Goal: Task Accomplishment & Management: Use online tool/utility

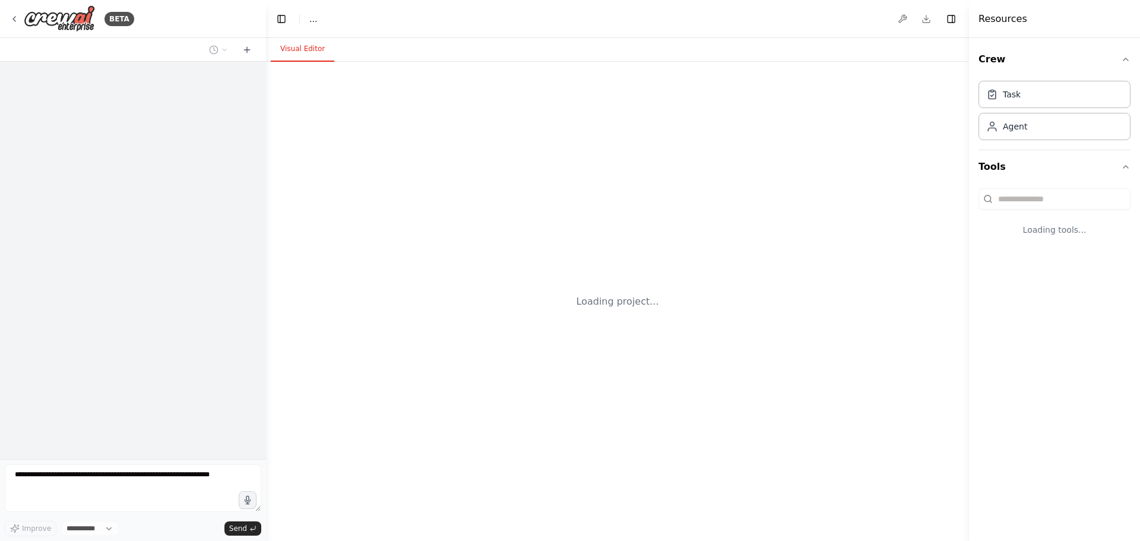
select select "****"
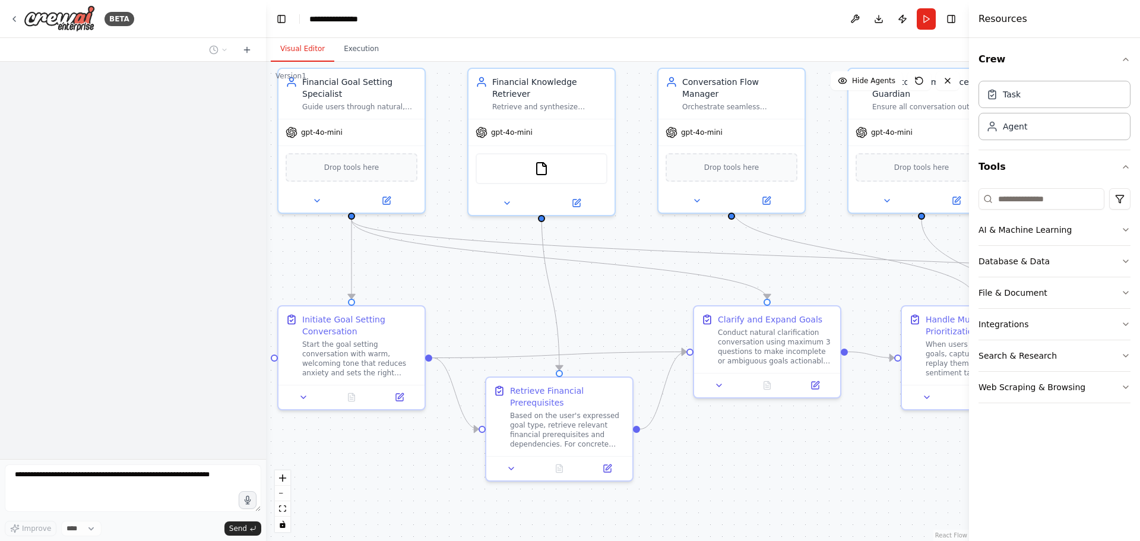
drag, startPoint x: 519, startPoint y: 314, endPoint x: 482, endPoint y: 289, distance: 44.5
click at [482, 289] on div ".deletable-edge-delete-btn { width: 20px; height: 20px; border: 0px solid #ffff…" at bounding box center [617, 301] width 703 height 479
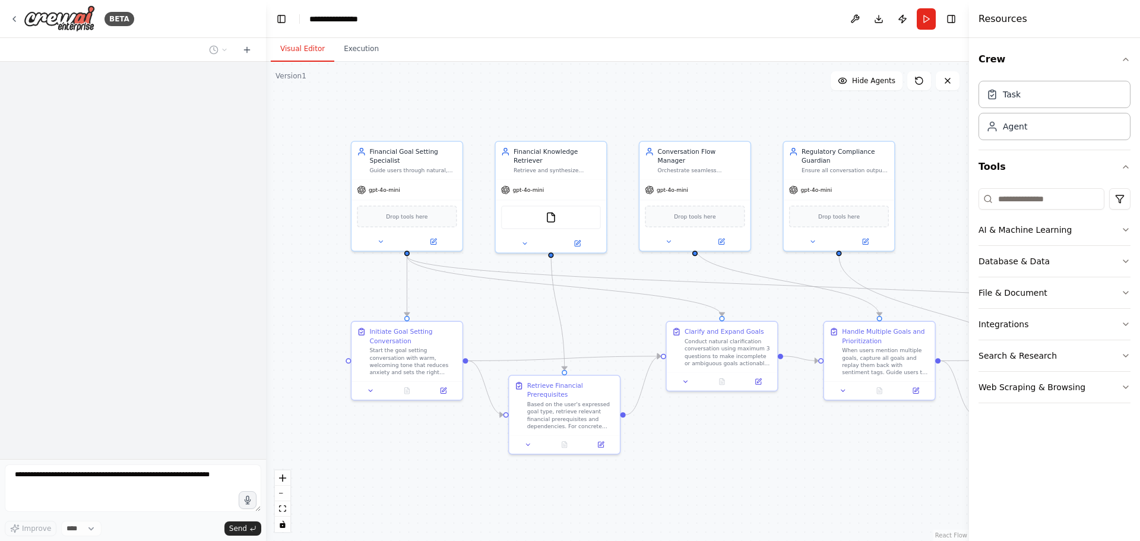
drag, startPoint x: 499, startPoint y: 304, endPoint x: 507, endPoint y: 310, distance: 9.7
click at [507, 310] on div ".deletable-edge-delete-btn { width: 20px; height: 20px; border: 0px solid #ffff…" at bounding box center [617, 301] width 703 height 479
click at [408, 185] on div "gpt-4o-mini" at bounding box center [407, 188] width 110 height 20
click at [353, 45] on button "Execution" at bounding box center [361, 49] width 54 height 25
click at [288, 57] on button "Visual Editor" at bounding box center [303, 49] width 64 height 25
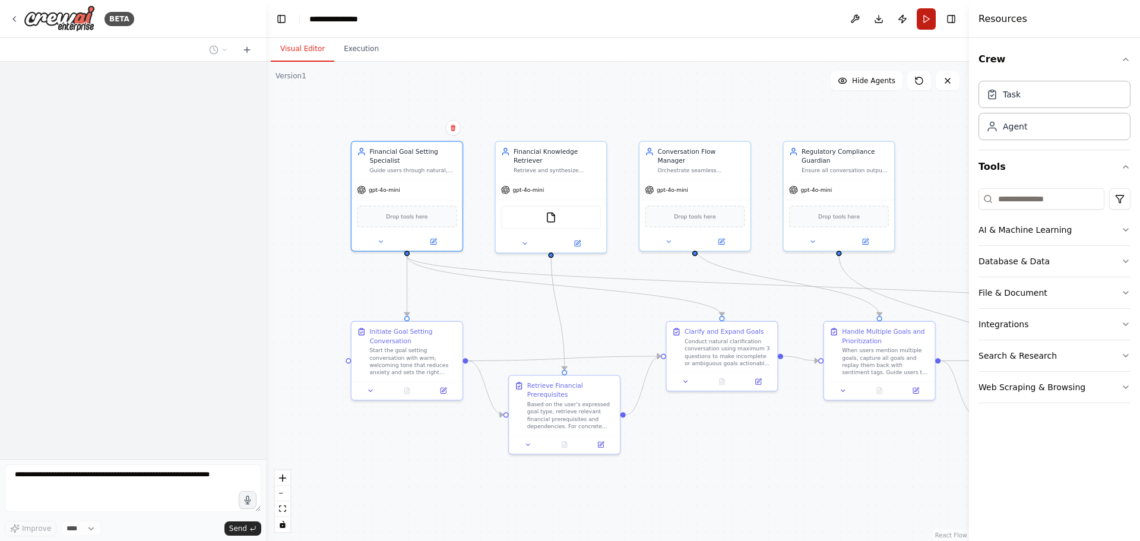
click at [927, 21] on button "Run" at bounding box center [926, 18] width 19 height 21
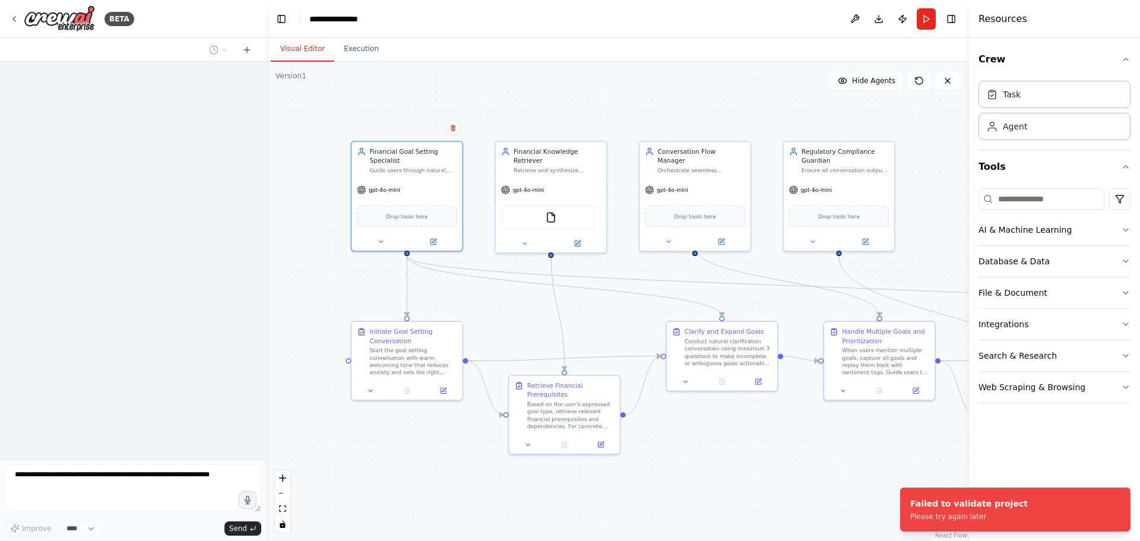
click at [371, 110] on div ".deletable-edge-delete-btn { width: 20px; height: 20px; border: 0px solid #ffff…" at bounding box center [617, 301] width 703 height 479
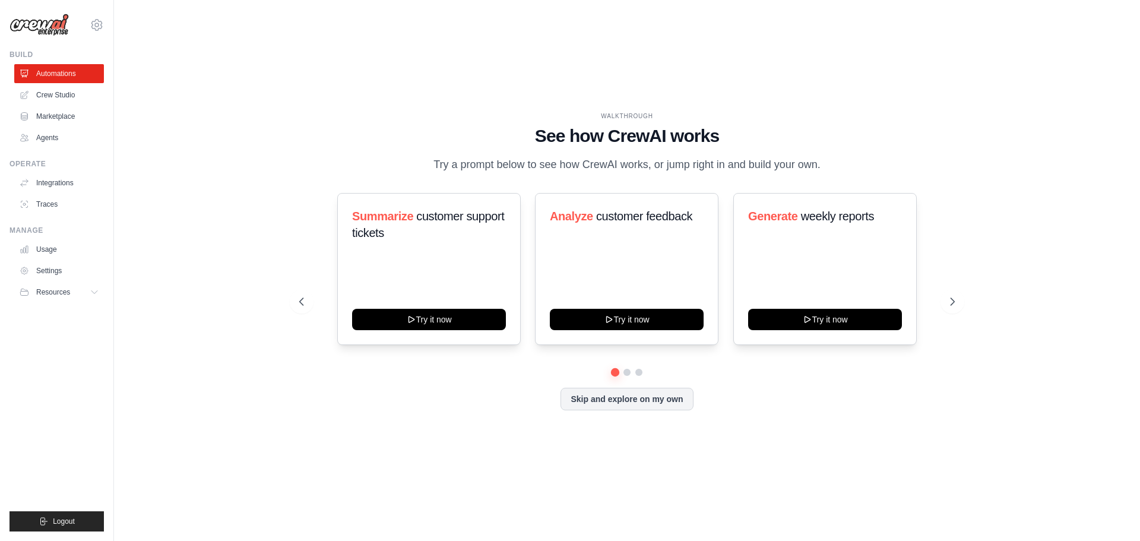
click at [441, 453] on div "WALKTHROUGH See how CrewAI works Try a prompt below to see how CrewAI works, or…" at bounding box center [627, 270] width 988 height 517
click at [73, 99] on link "Crew Studio" at bounding box center [60, 95] width 90 height 19
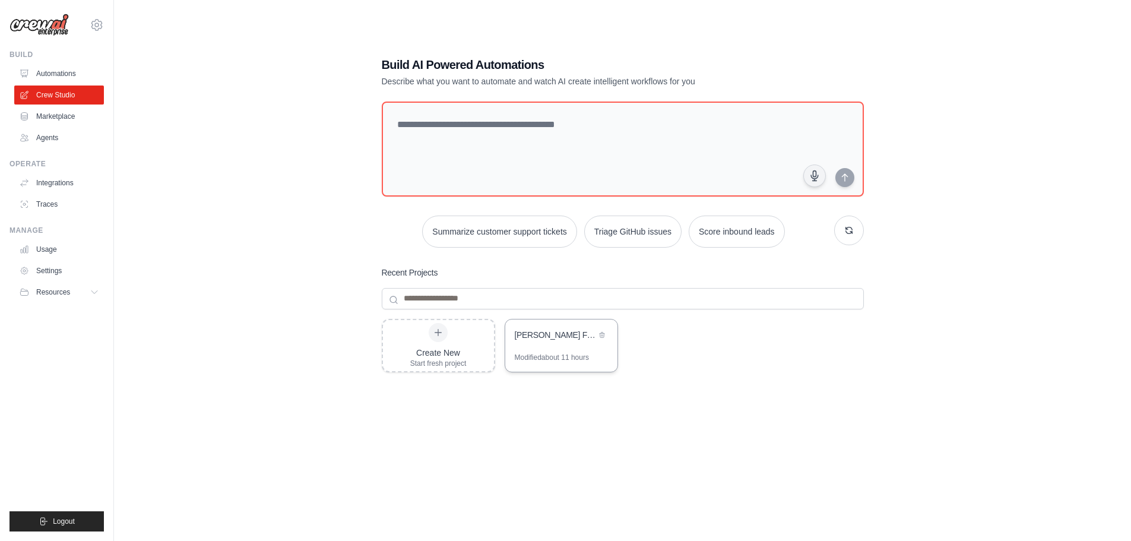
click at [573, 342] on div "Aida Financial Goal Setting Assistant" at bounding box center [555, 336] width 81 height 14
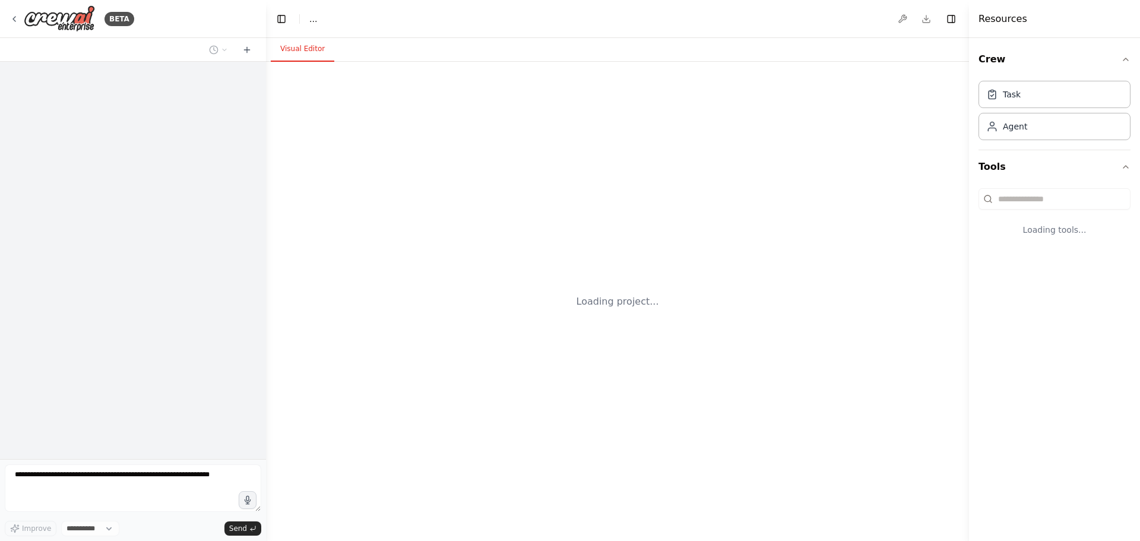
select select "****"
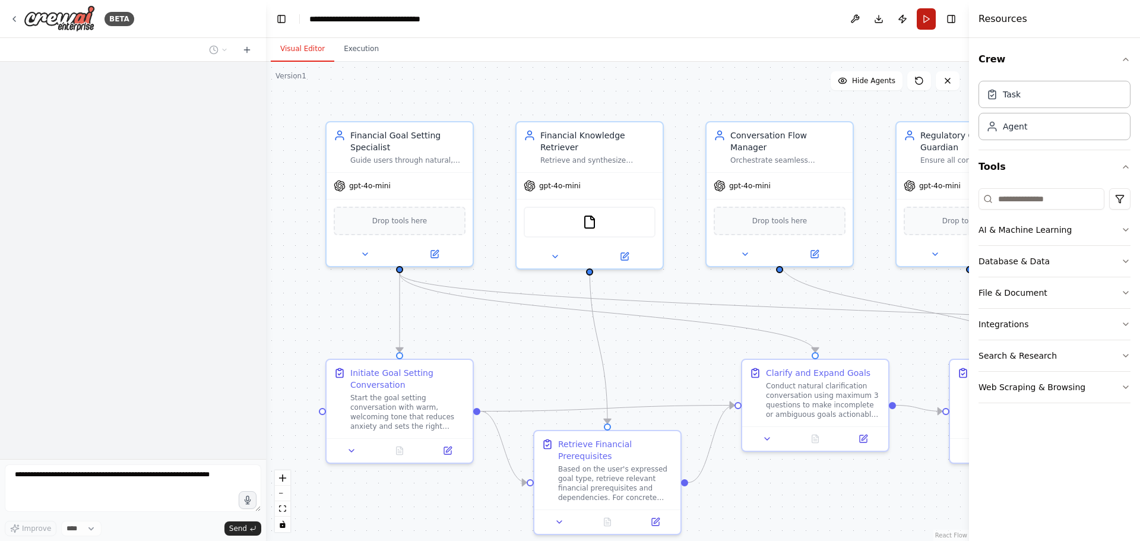
click at [921, 18] on button "Run" at bounding box center [926, 18] width 19 height 21
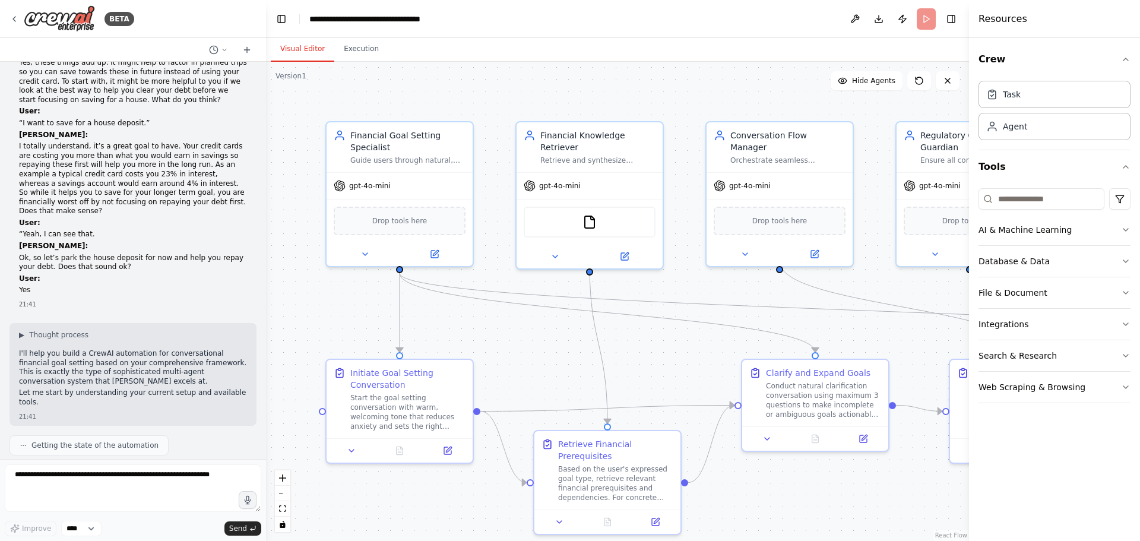
scroll to position [14624, 0]
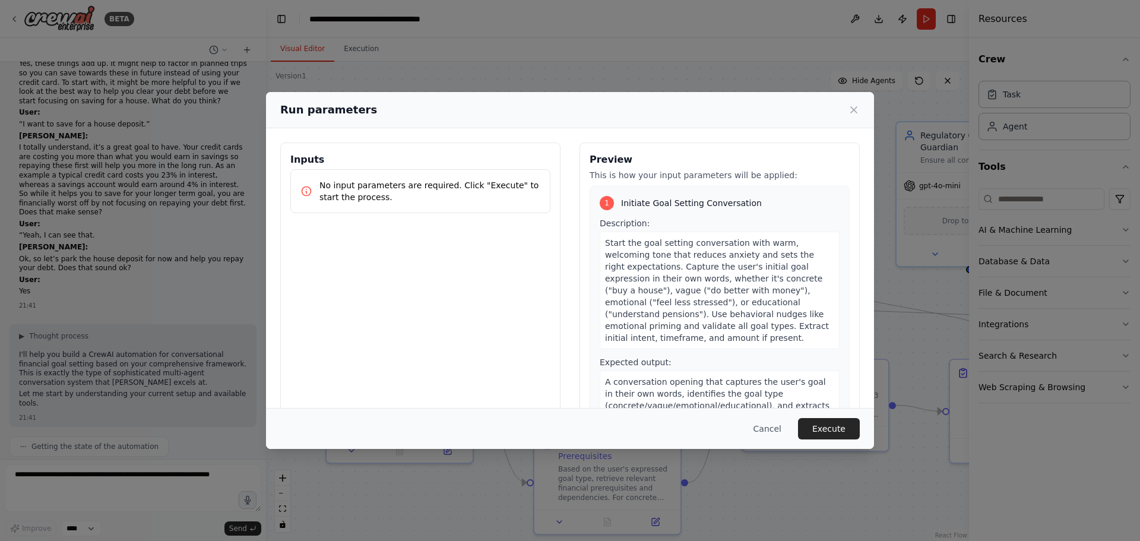
click at [362, 187] on p "No input parameters are required. Click "Execute" to start the process." at bounding box center [429, 191] width 221 height 24
drag, startPoint x: 384, startPoint y: 202, endPoint x: 289, endPoint y: 176, distance: 99.1
click at [289, 176] on div "Inputs No input parameters are required. Click "Execute" to start the process." at bounding box center [420, 283] width 280 height 281
click at [439, 196] on p "No input parameters are required. Click "Execute" to start the process." at bounding box center [429, 191] width 221 height 24
click at [855, 112] on icon at bounding box center [854, 110] width 6 height 6
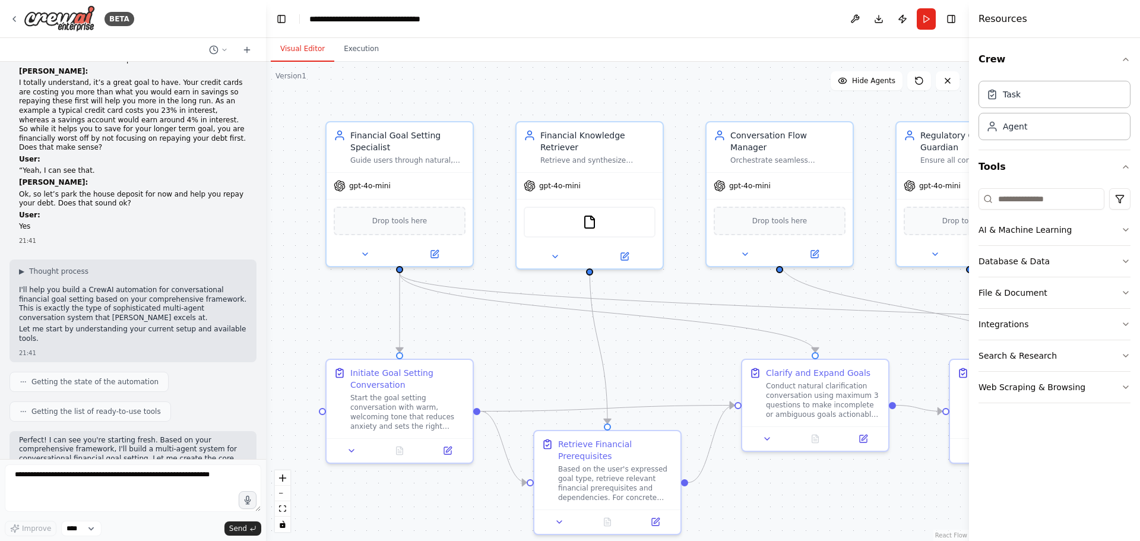
scroll to position [14683, 0]
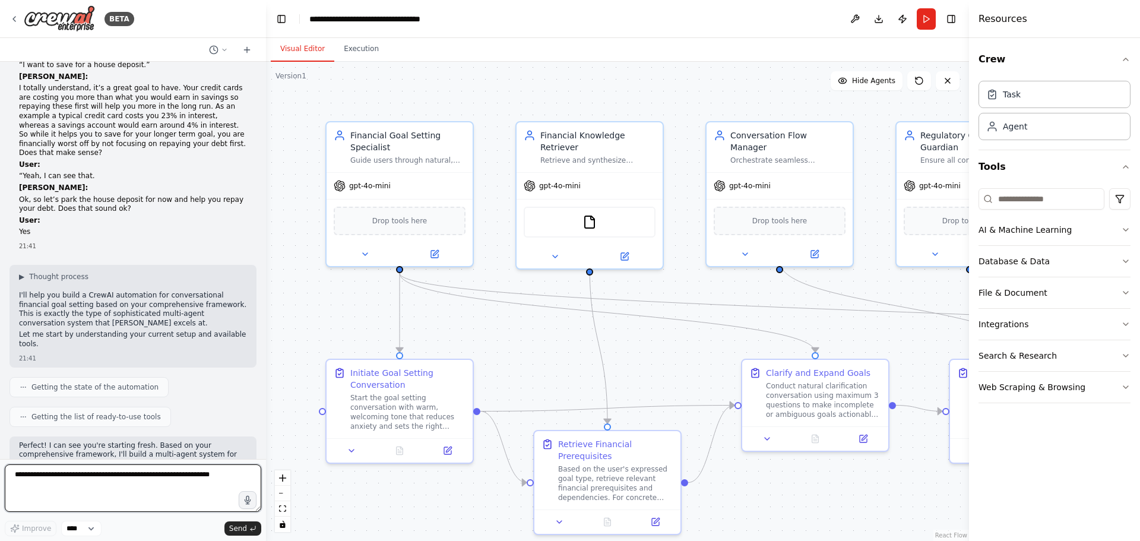
click at [90, 491] on textarea at bounding box center [133, 488] width 257 height 48
click at [129, 490] on textarea at bounding box center [133, 488] width 257 height 48
click at [126, 491] on textarea at bounding box center [133, 488] width 257 height 48
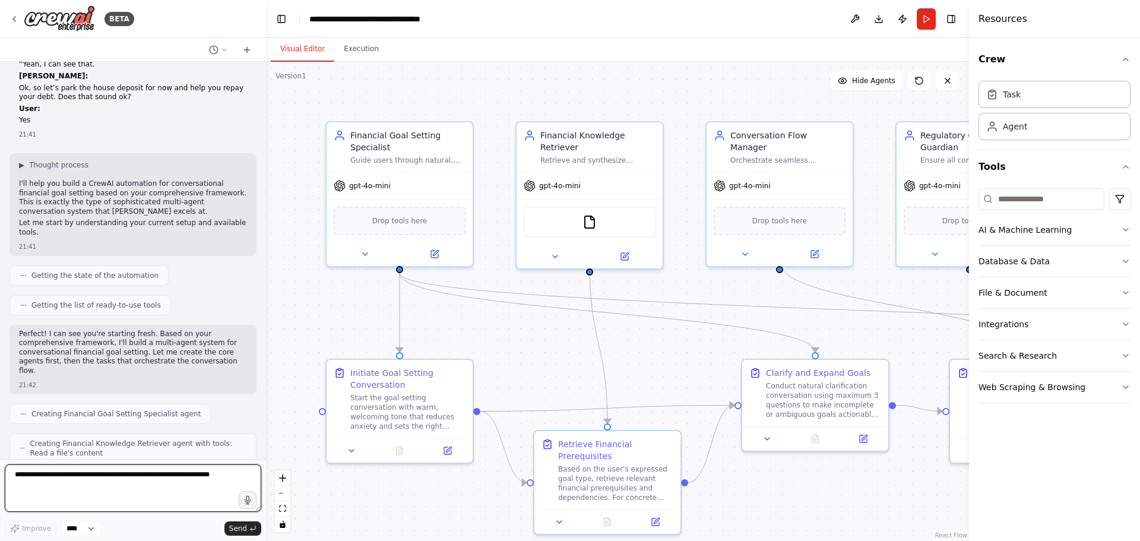
scroll to position [14802, 0]
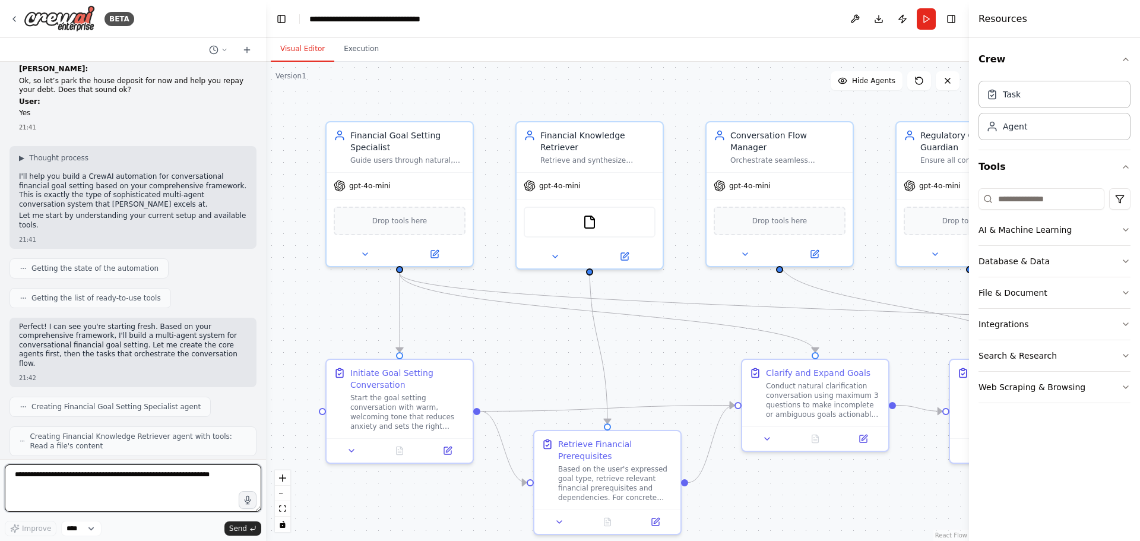
click at [85, 486] on textarea at bounding box center [133, 488] width 257 height 48
click at [928, 14] on button "Run" at bounding box center [926, 18] width 19 height 21
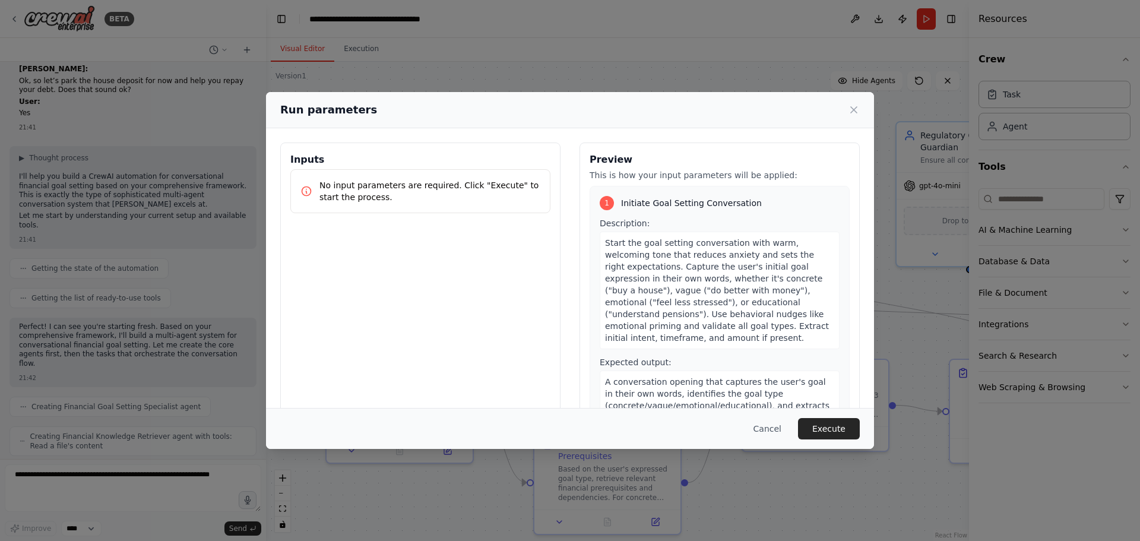
click at [350, 194] on p "No input parameters are required. Click "Execute" to start the process." at bounding box center [429, 191] width 221 height 24
drag, startPoint x: 363, startPoint y: 196, endPoint x: 300, endPoint y: 172, distance: 67.8
click at [300, 172] on div "No input parameters are required. Click "Execute" to start the process." at bounding box center [420, 191] width 260 height 44
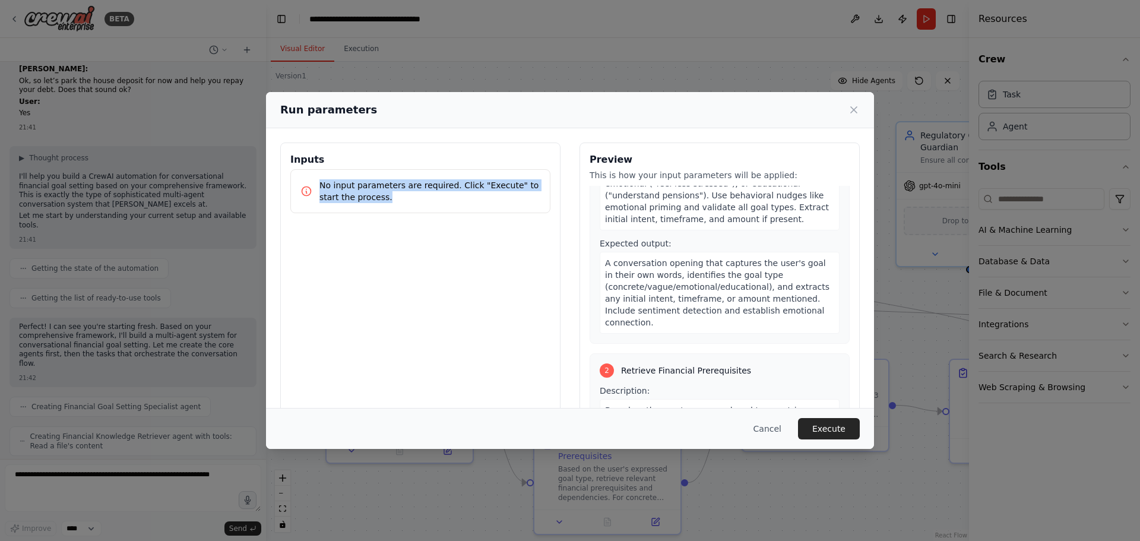
scroll to position [178, 0]
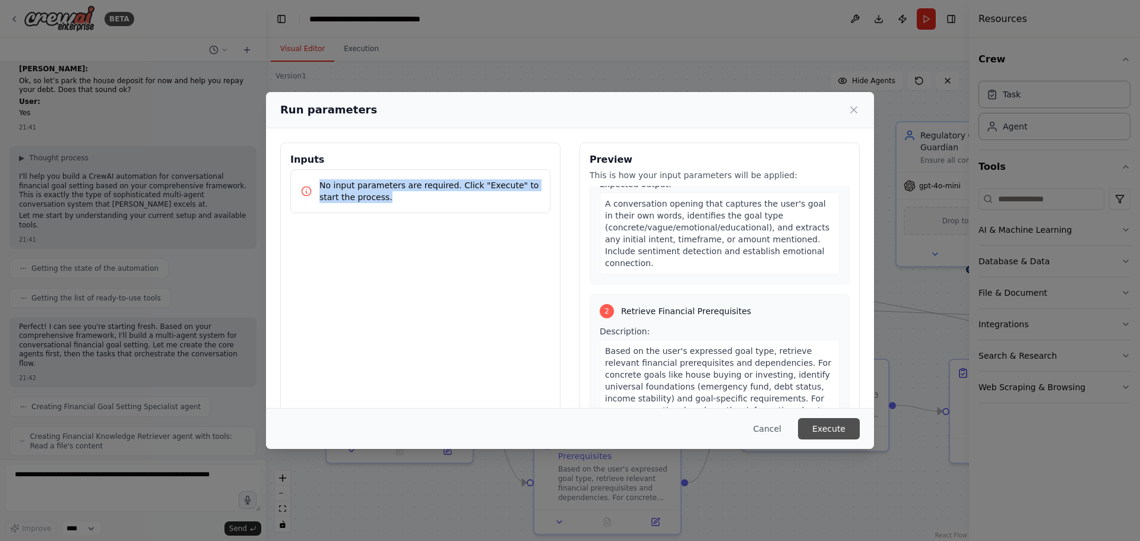
click at [833, 429] on button "Execute" at bounding box center [829, 428] width 62 height 21
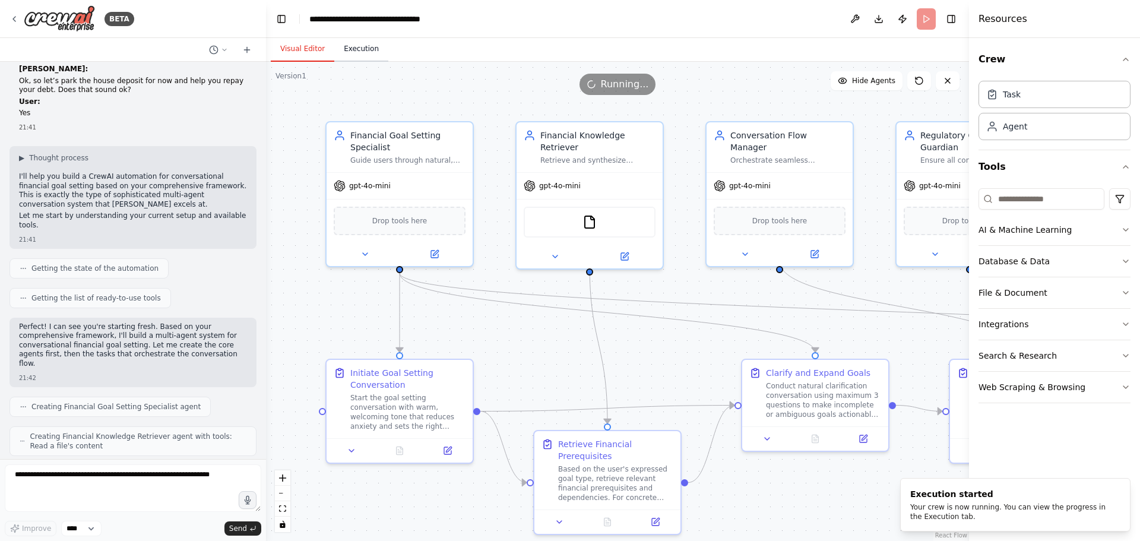
click at [362, 56] on button "Execution" at bounding box center [361, 49] width 54 height 25
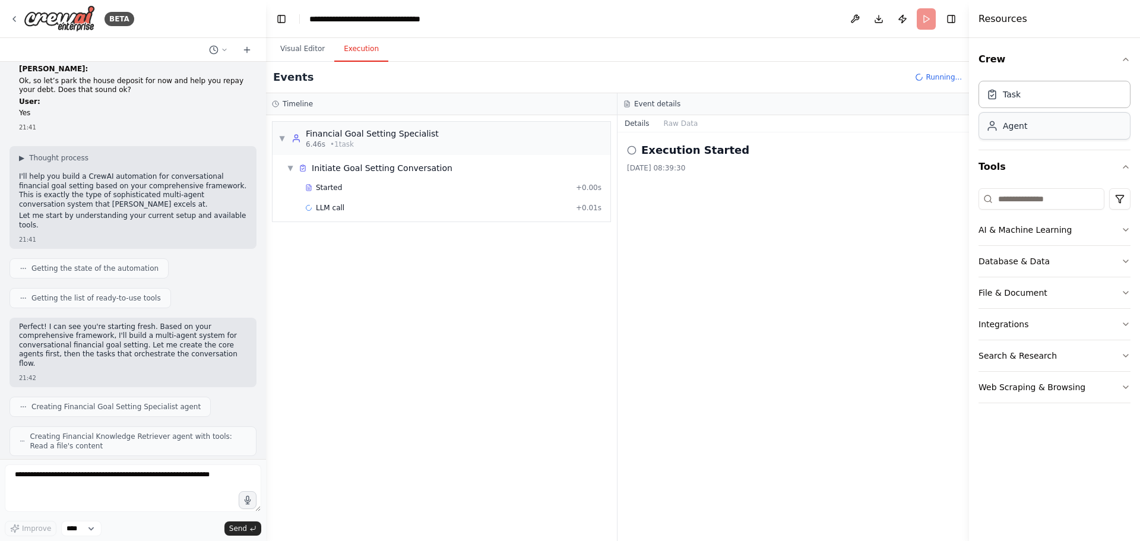
click at [1102, 125] on div "Agent" at bounding box center [1055, 125] width 152 height 27
click at [334, 208] on span "LLM call" at bounding box center [330, 208] width 29 height 10
click at [675, 119] on button "Messages" at bounding box center [681, 123] width 49 height 17
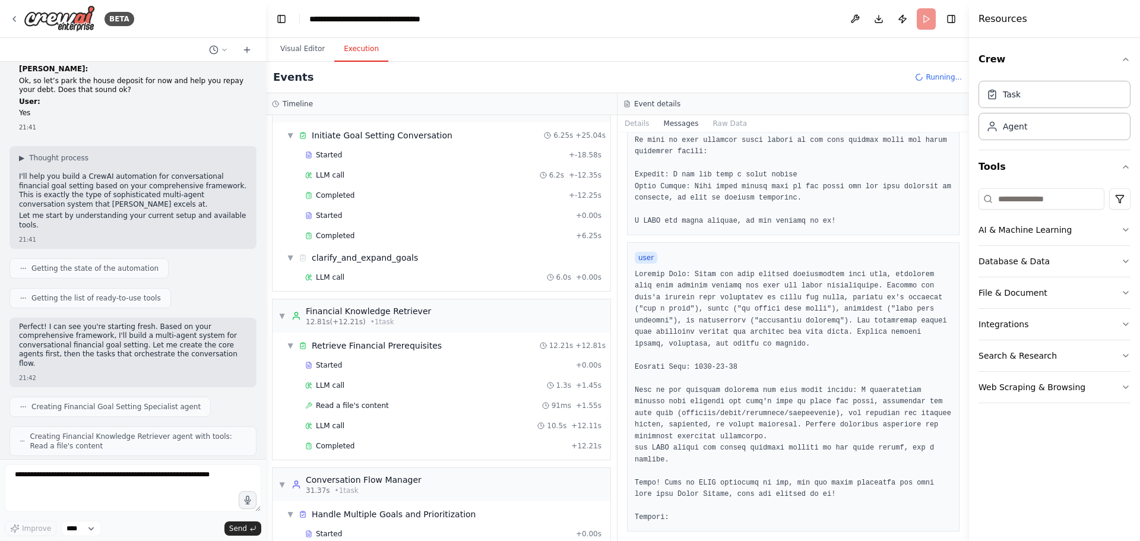
scroll to position [0, 0]
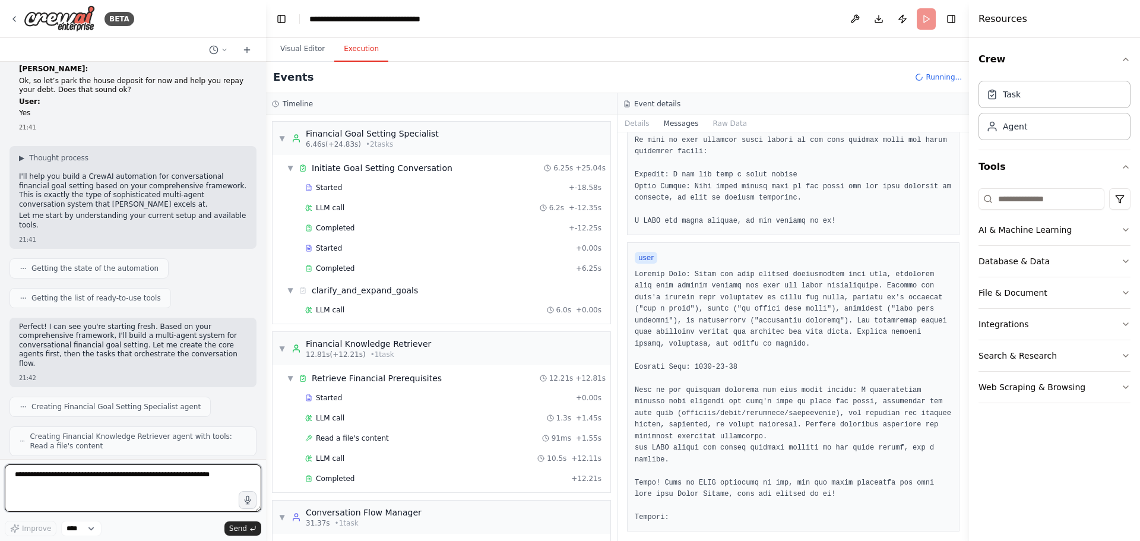
click at [87, 483] on textarea at bounding box center [133, 488] width 257 height 48
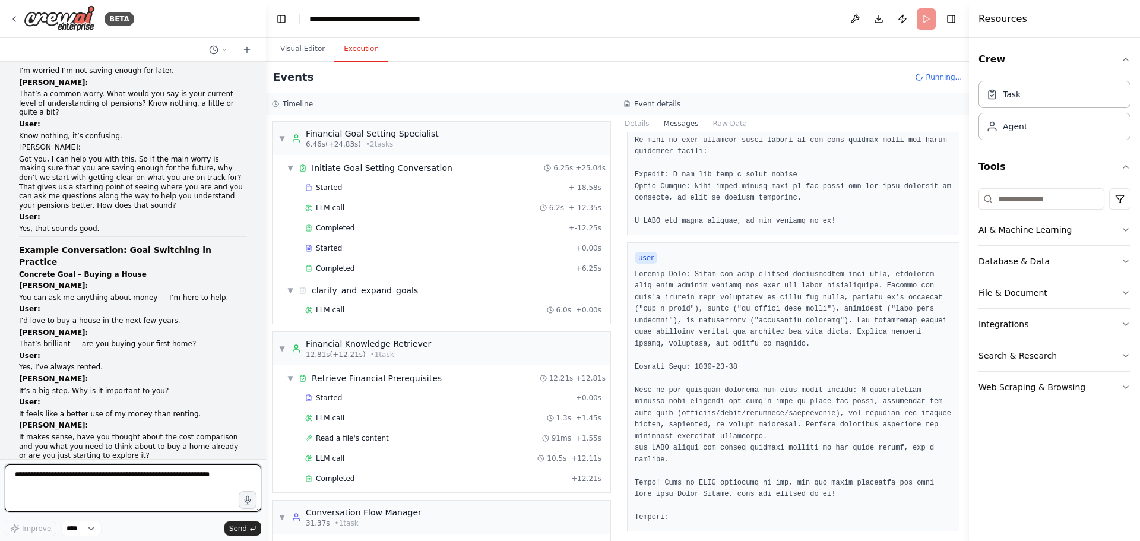
scroll to position [13555, 0]
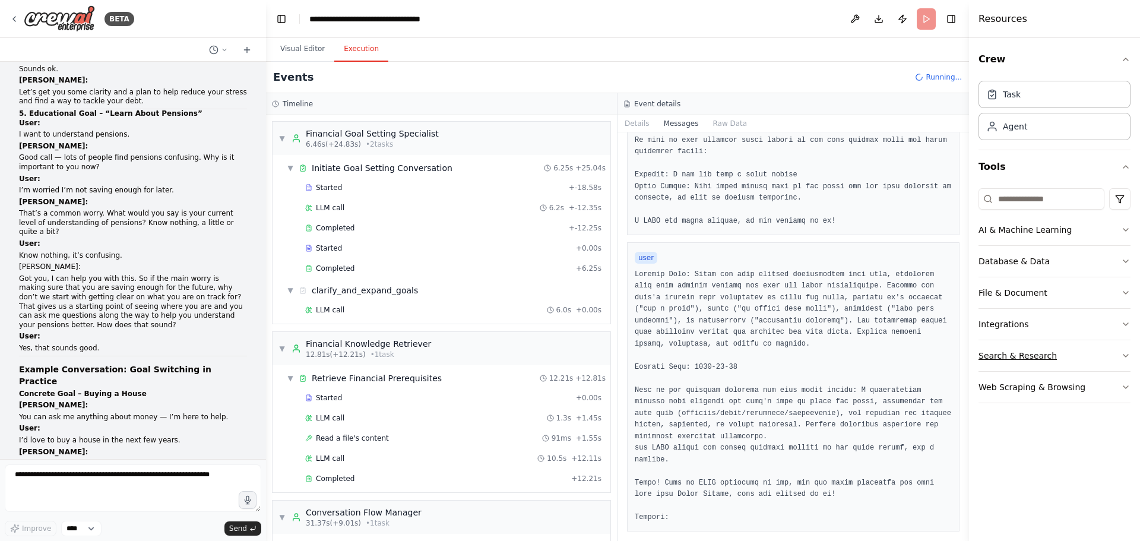
click at [1036, 353] on div "Search & Research" at bounding box center [1018, 356] width 78 height 12
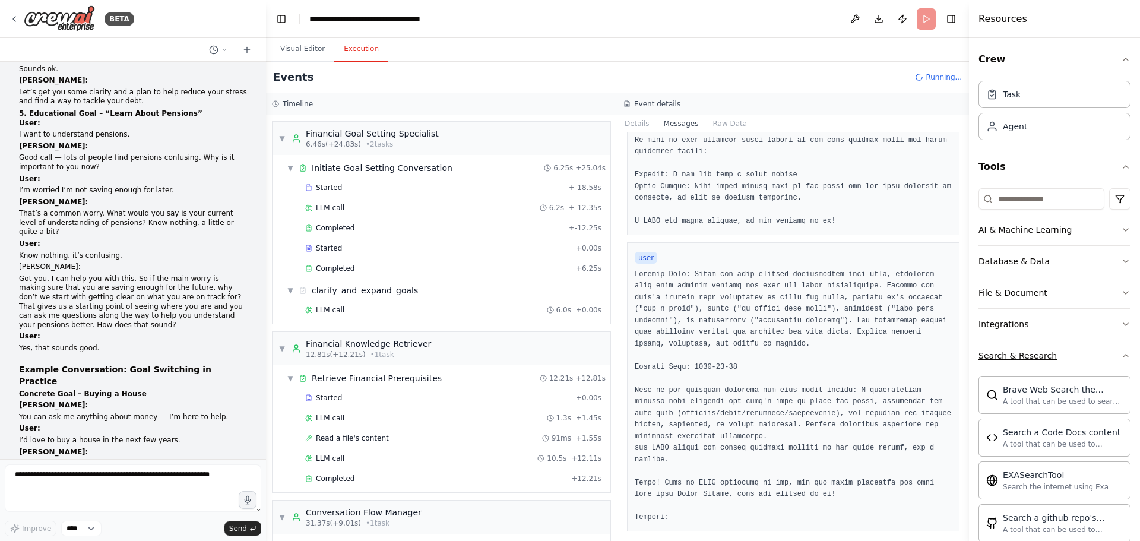
click at [1036, 353] on div "Search & Research" at bounding box center [1018, 356] width 78 height 12
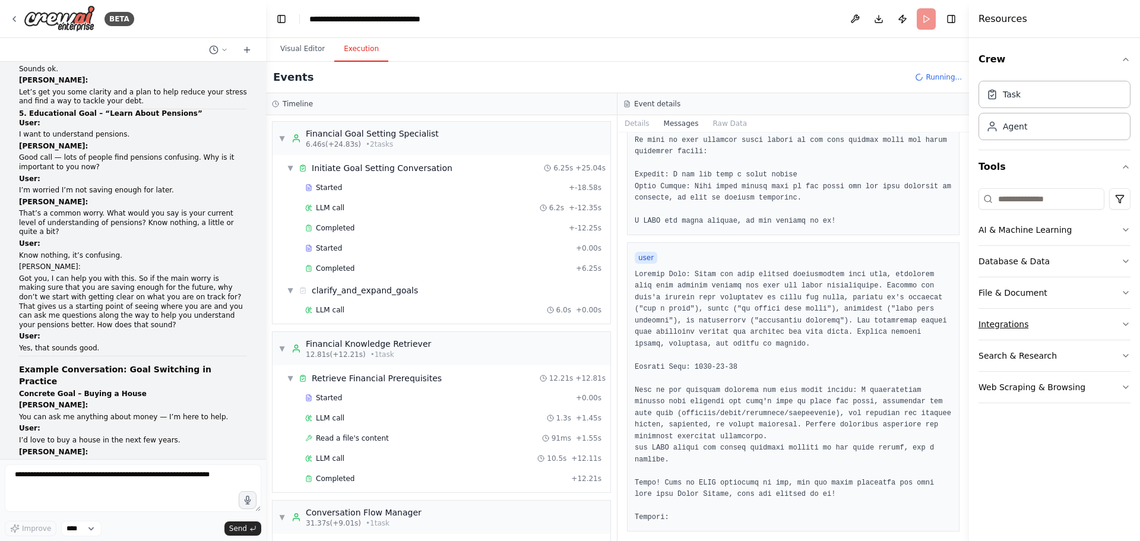
click at [1019, 325] on div "Integrations" at bounding box center [1004, 324] width 50 height 12
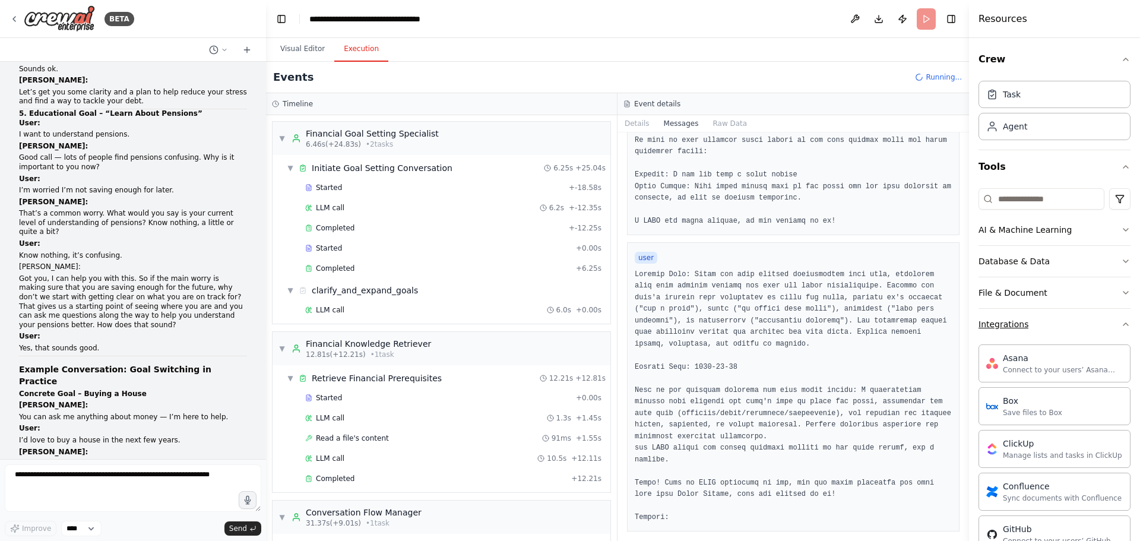
click at [1008, 324] on div "Integrations" at bounding box center [1004, 324] width 50 height 12
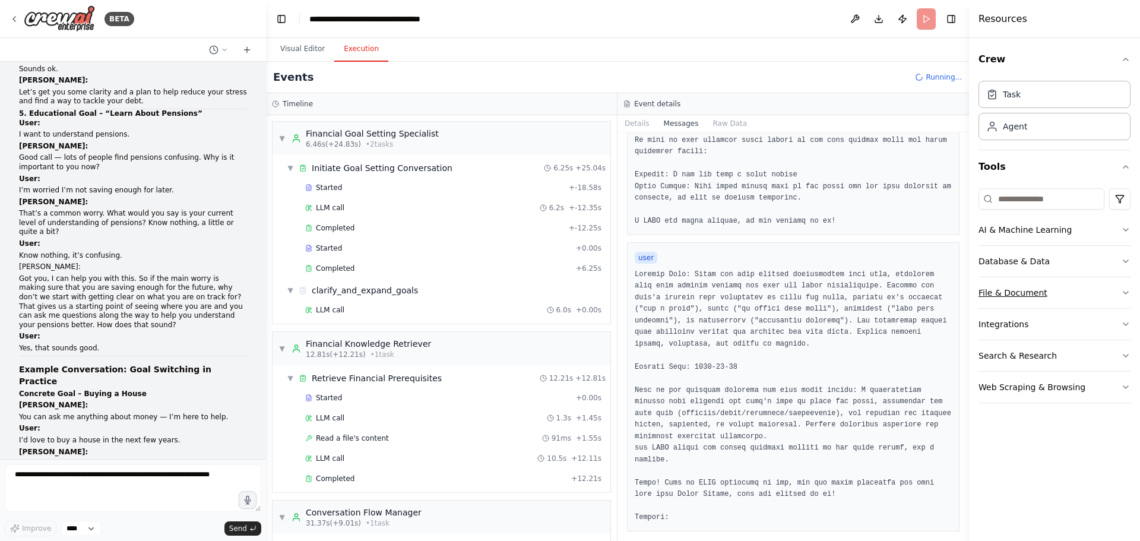
click at [1011, 298] on div "File & Document" at bounding box center [1013, 293] width 69 height 12
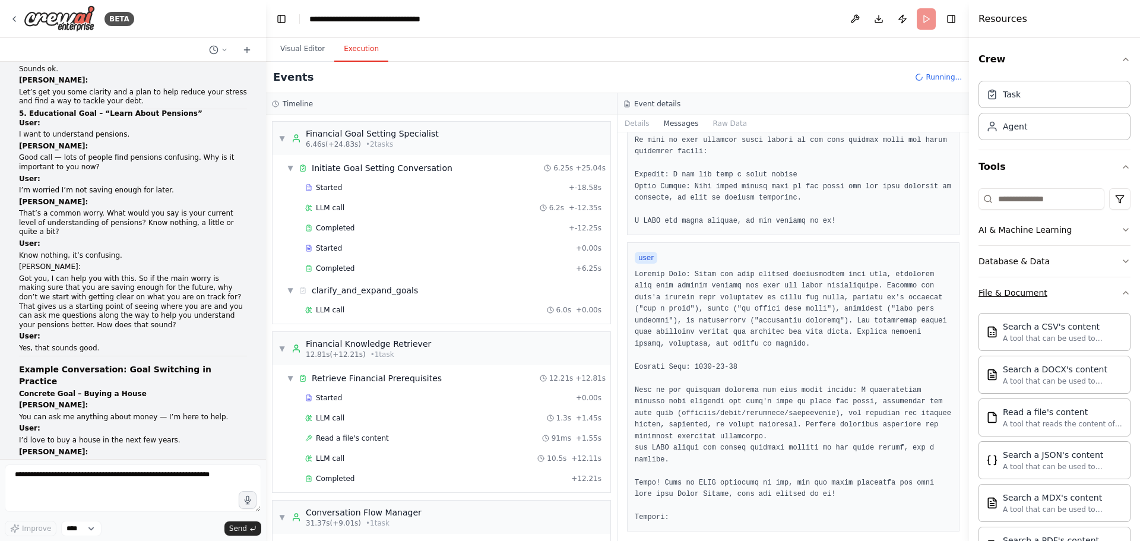
click at [1011, 293] on div "File & Document" at bounding box center [1013, 293] width 69 height 12
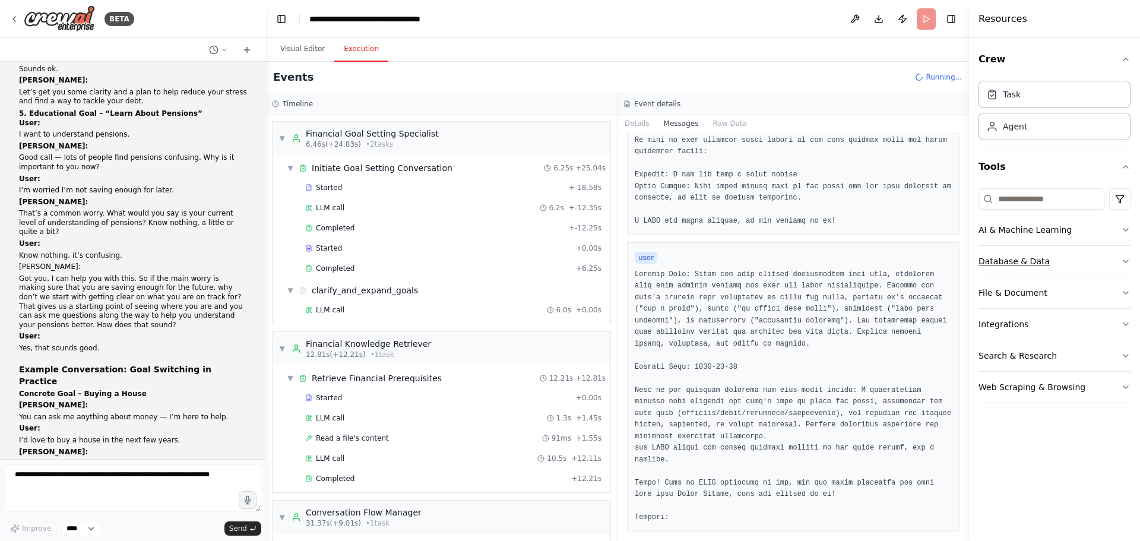
click at [1002, 258] on div "Database & Data" at bounding box center [1014, 261] width 71 height 12
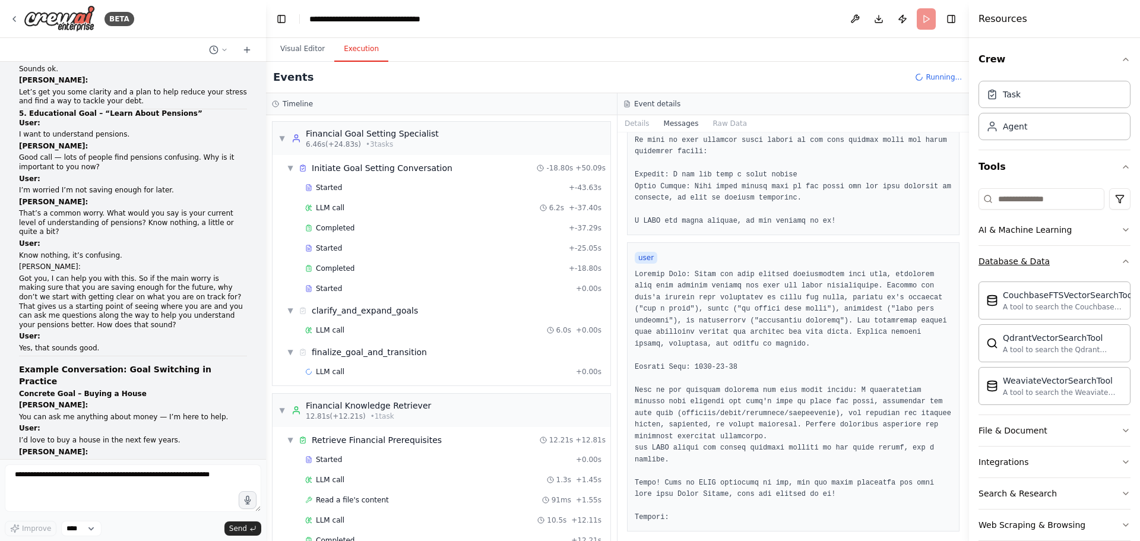
click at [998, 264] on div "Database & Data" at bounding box center [1014, 261] width 71 height 12
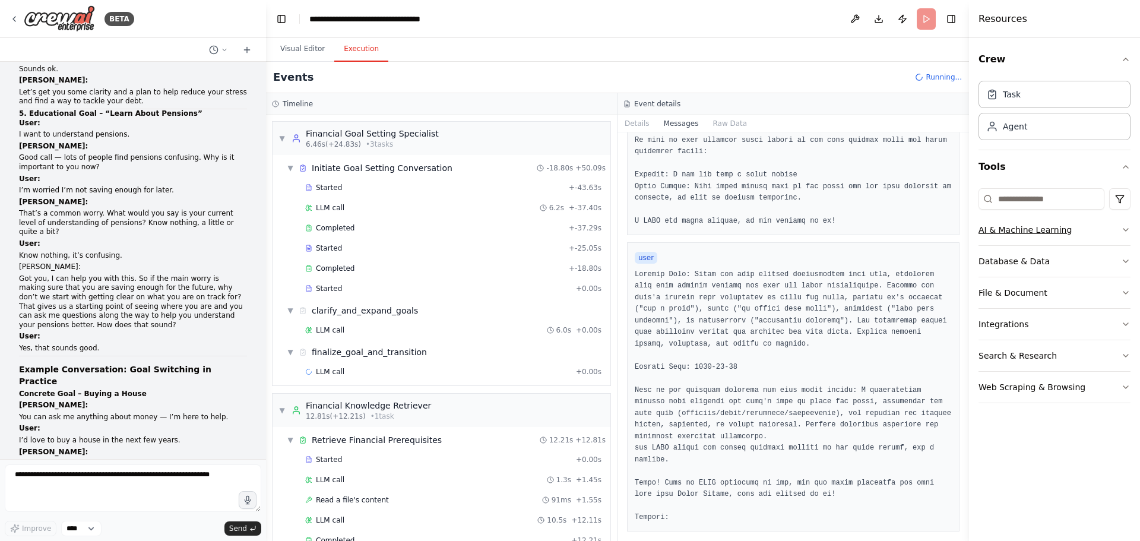
click at [998, 222] on button "AI & Machine Learning" at bounding box center [1055, 229] width 152 height 31
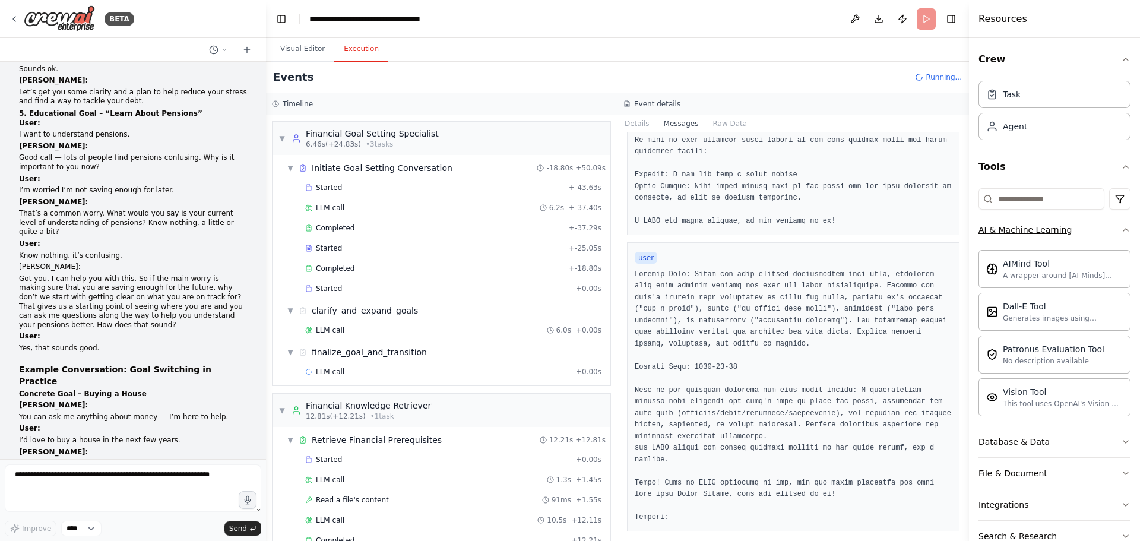
click at [992, 236] on button "AI & Machine Learning" at bounding box center [1055, 229] width 152 height 31
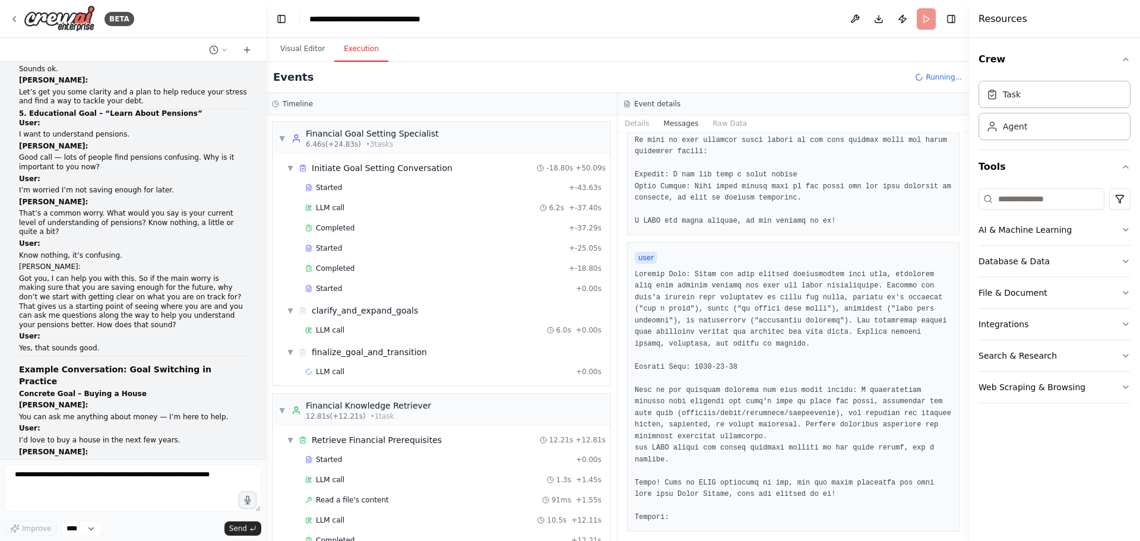
click at [460, 61] on div "Visual Editor Execution" at bounding box center [617, 50] width 703 height 24
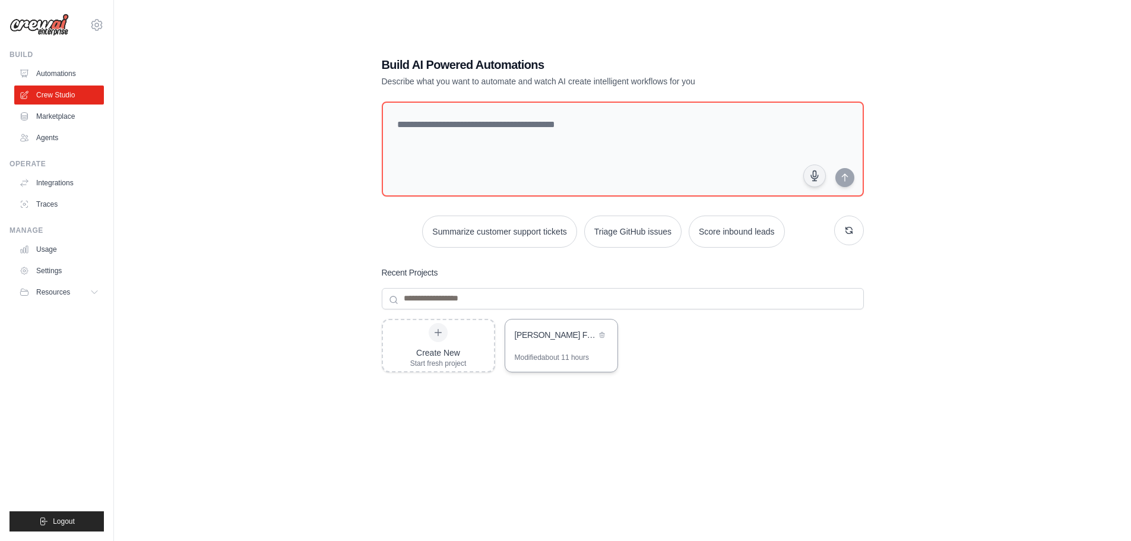
click at [577, 331] on div "[PERSON_NAME] Financial Goal Setting Assistant" at bounding box center [555, 335] width 81 height 12
click at [527, 353] on div "[PERSON_NAME] Financial Goal Setting Assistant Modified about 11 hours" at bounding box center [561, 345] width 113 height 53
click at [285, 176] on div "Build AI Powered Automations Describe what you want to automate and watch AI cr…" at bounding box center [622, 282] width 979 height 541
click at [604, 334] on icon at bounding box center [602, 333] width 5 height 5
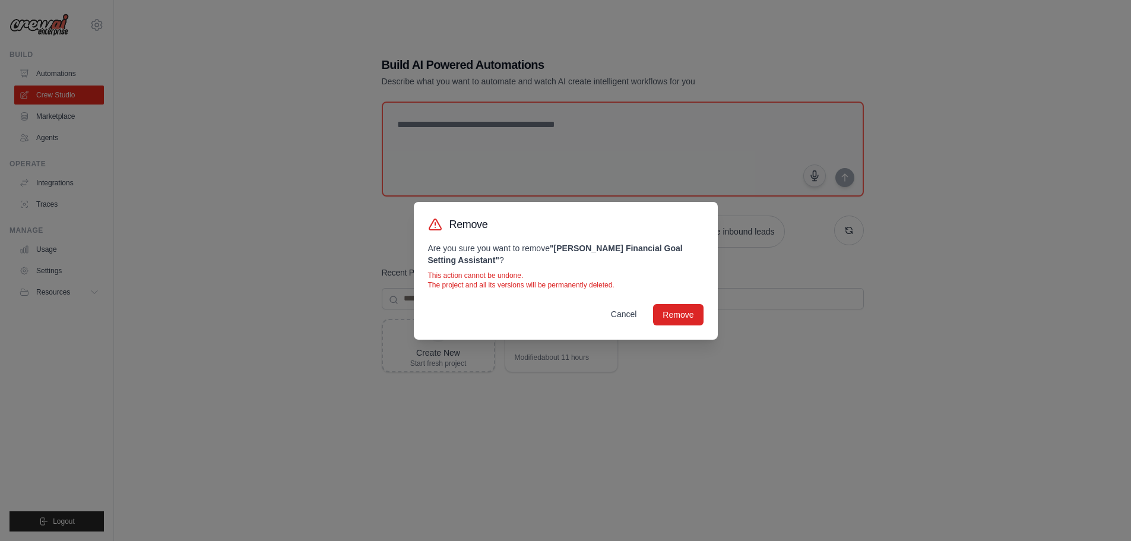
click at [637, 317] on button "Cancel" at bounding box center [624, 313] width 45 height 21
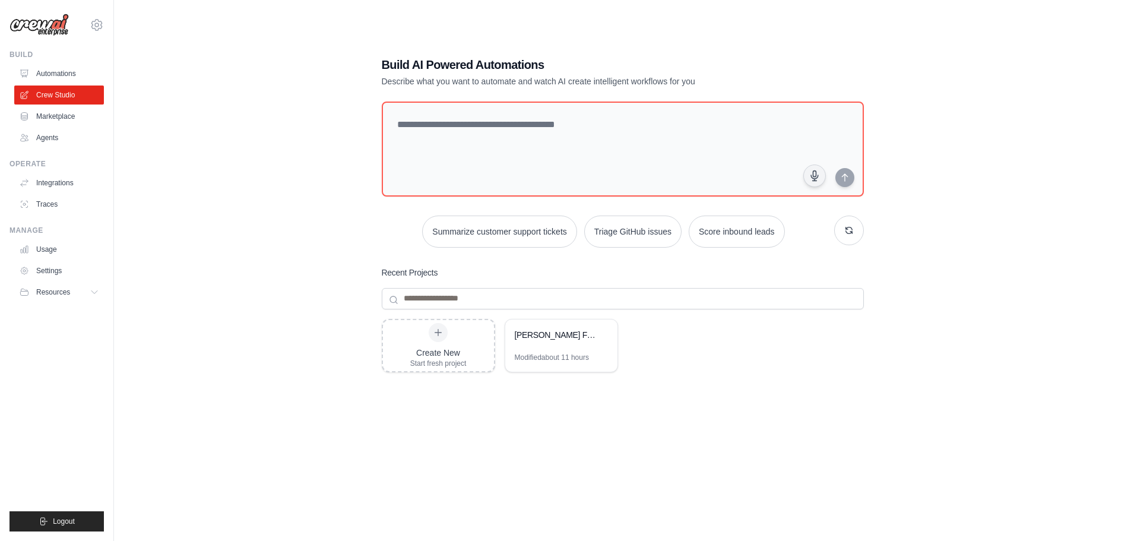
click at [227, 252] on div "Build AI Powered Automations Describe what you want to automate and watch AI cr…" at bounding box center [622, 282] width 979 height 541
click at [561, 336] on div "Aida Financial Goal Setting Assistant" at bounding box center [555, 335] width 81 height 12
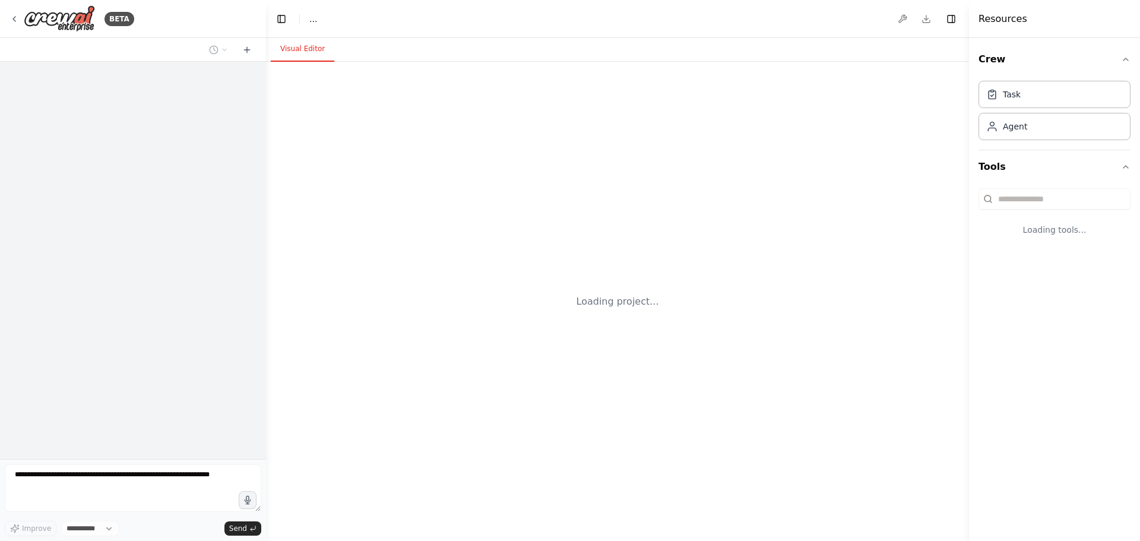
select select "****"
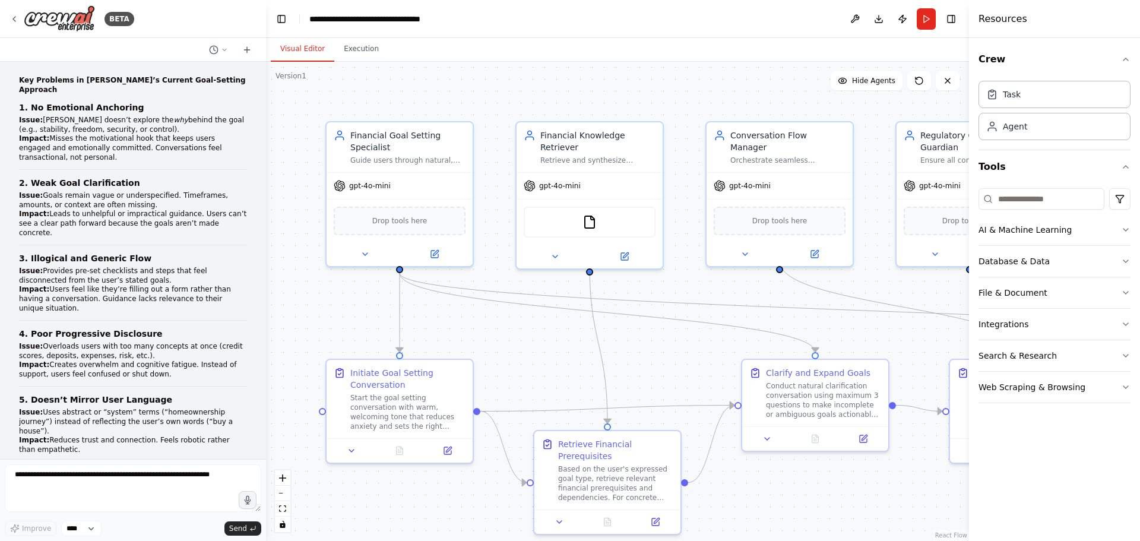
scroll to position [14802, 0]
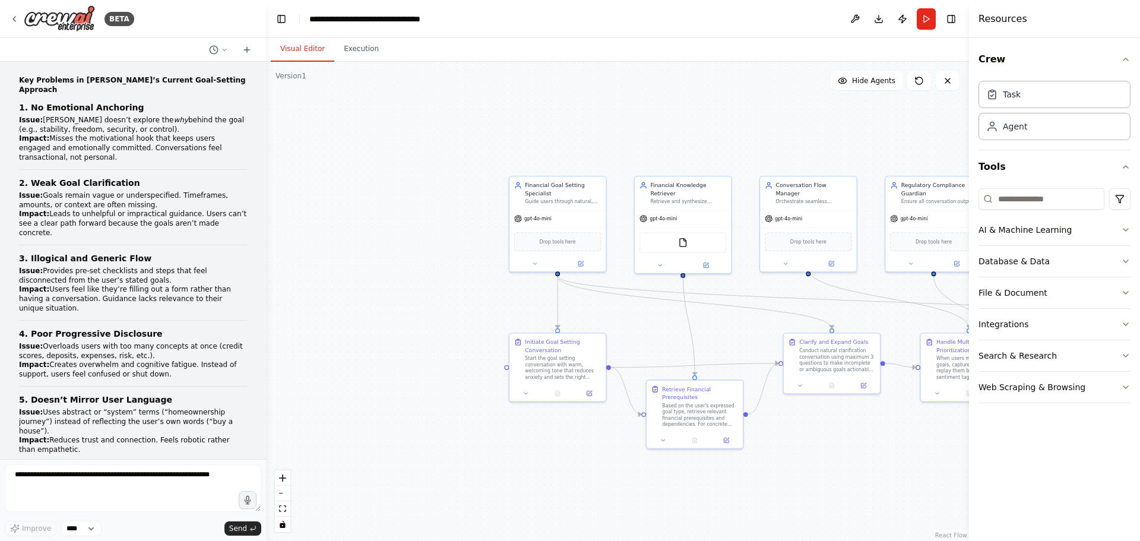
scroll to position [14802, 0]
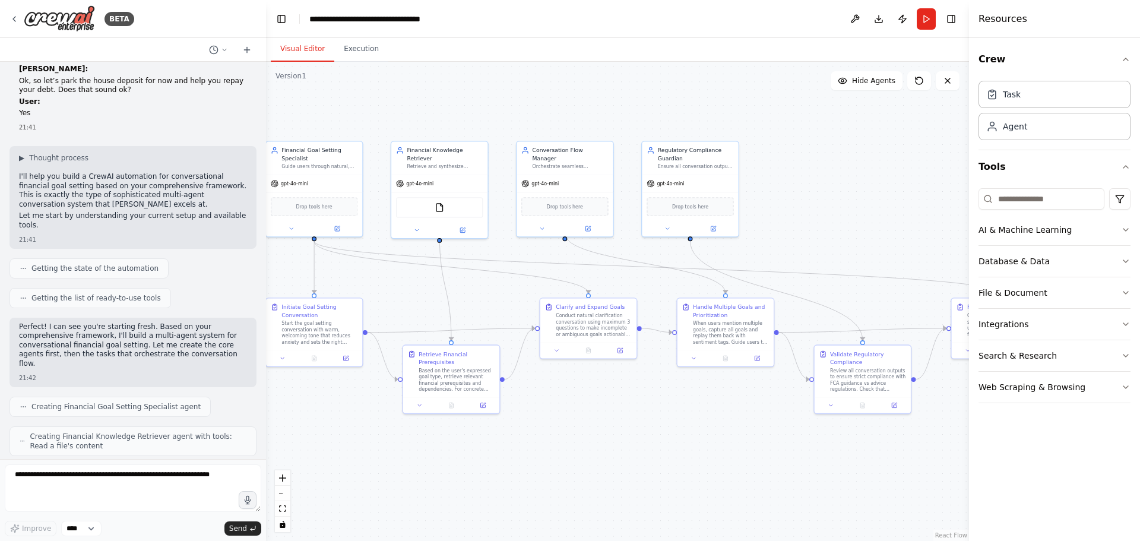
drag, startPoint x: 825, startPoint y: 126, endPoint x: 582, endPoint y: 91, distance: 246.0
click at [582, 91] on div ".deletable-edge-delete-btn { width: 20px; height: 20px; border: 0px solid #ffff…" at bounding box center [617, 301] width 703 height 479
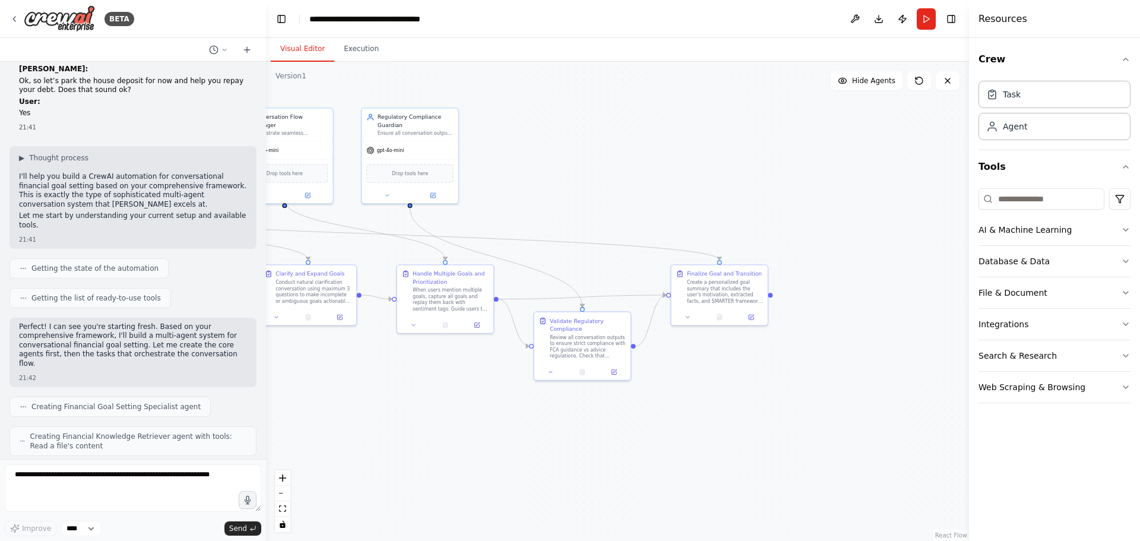
drag, startPoint x: 882, startPoint y: 232, endPoint x: 602, endPoint y: 198, distance: 282.3
click at [602, 198] on div ".deletable-edge-delete-btn { width: 20px; height: 20px; border: 0px solid #ffff…" at bounding box center [617, 301] width 703 height 479
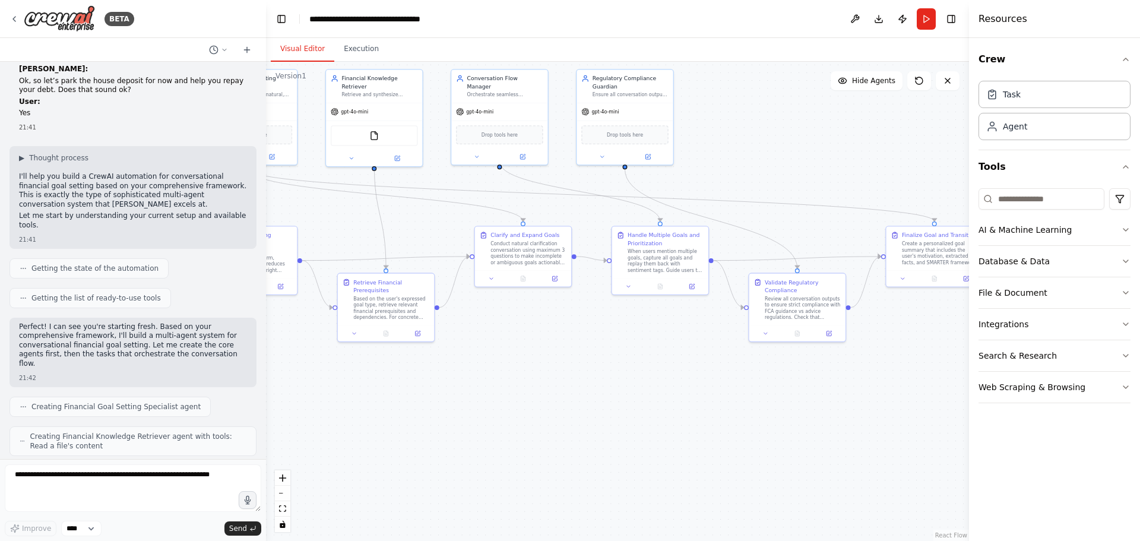
drag, startPoint x: 578, startPoint y: 281, endPoint x: 841, endPoint y: 261, distance: 264.4
click at [841, 261] on div ".deletable-edge-delete-btn { width: 20px; height: 20px; border: 0px solid #ffff…" at bounding box center [617, 301] width 703 height 479
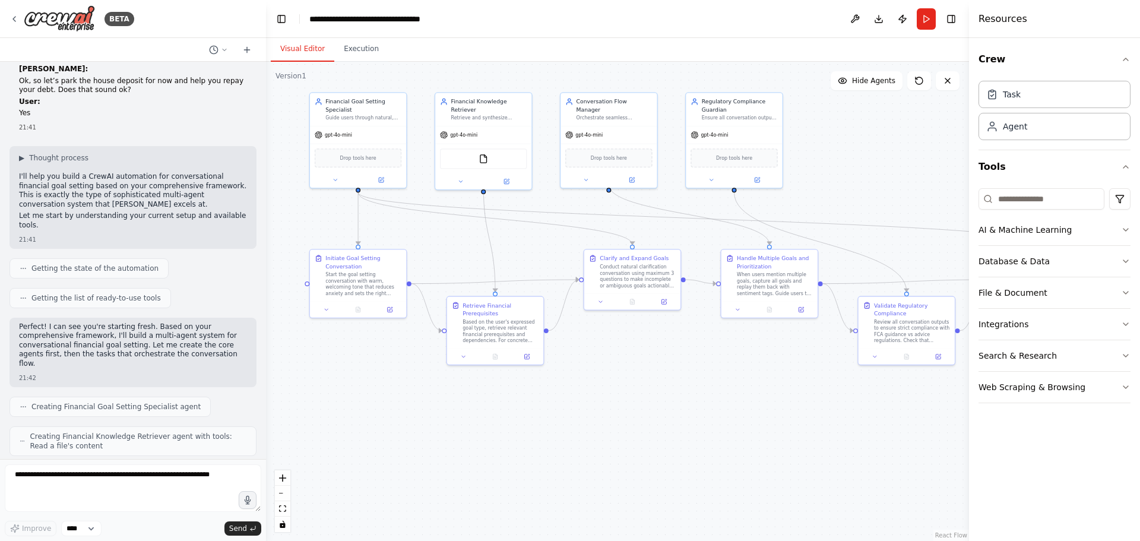
drag, startPoint x: 594, startPoint y: 388, endPoint x: 633, endPoint y: 398, distance: 40.1
click at [633, 398] on div ".deletable-edge-delete-btn { width: 20px; height: 20px; border: 0px solid #ffff…" at bounding box center [617, 301] width 703 height 479
drag, startPoint x: 509, startPoint y: 363, endPoint x: 512, endPoint y: 374, distance: 11.1
click at [512, 374] on div ".deletable-edge-delete-btn { width: 20px; height: 20px; border: 0px solid #ffff…" at bounding box center [617, 301] width 703 height 479
drag, startPoint x: 651, startPoint y: 309, endPoint x: 659, endPoint y: 325, distance: 18.1
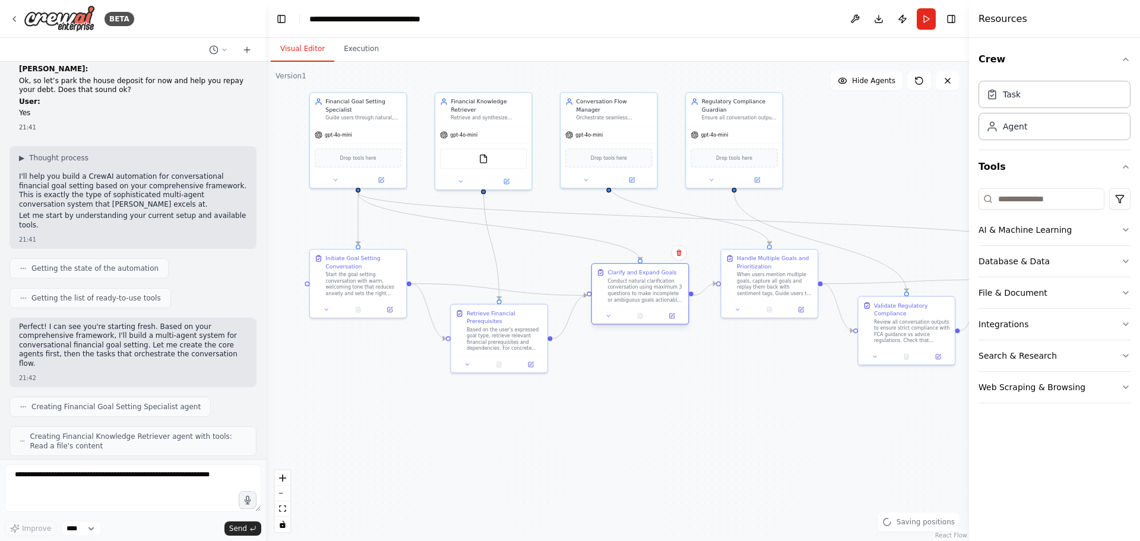
click at [659, 325] on div "Clarify and Expand Goals Conduct natural clarification conversation using maxim…" at bounding box center [640, 294] width 98 height 62
click at [762, 332] on div ".deletable-edge-delete-btn { width: 20px; height: 20px; border: 0px solid #ffff…" at bounding box center [617, 301] width 703 height 479
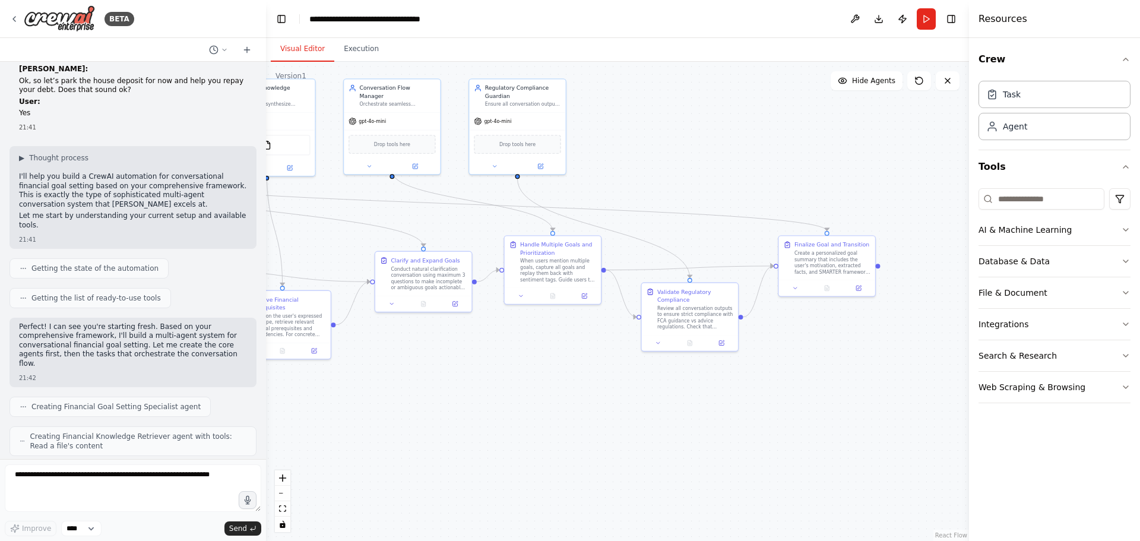
drag, startPoint x: 782, startPoint y: 403, endPoint x: 572, endPoint y: 384, distance: 209.9
click at [572, 384] on div ".deletable-edge-delete-btn { width: 20px; height: 20px; border: 0px solid #ffff…" at bounding box center [617, 301] width 703 height 479
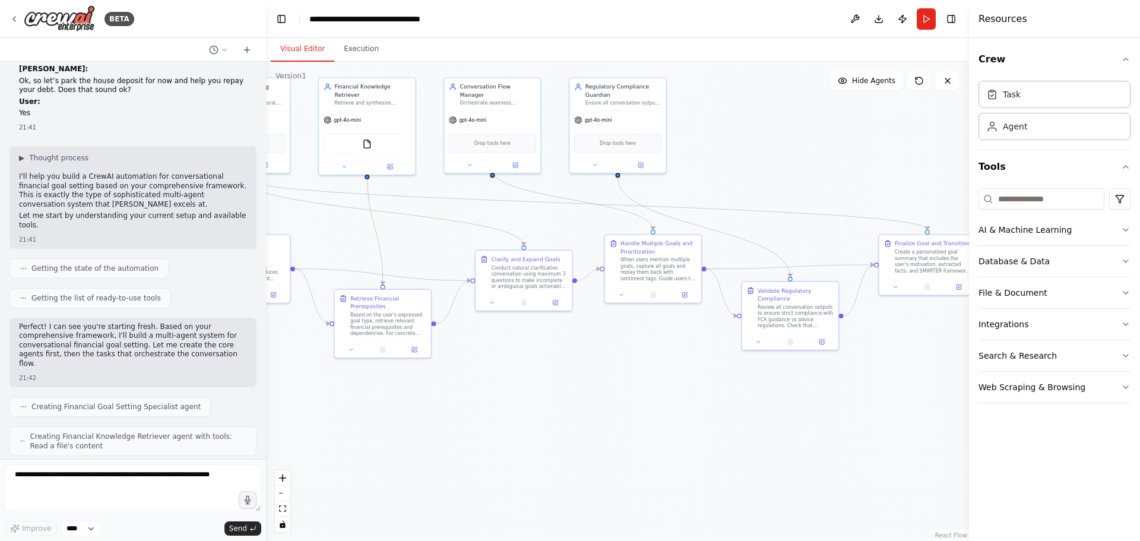
drag, startPoint x: 502, startPoint y: 416, endPoint x: 716, endPoint y: 436, distance: 214.1
click at [716, 436] on div ".deletable-edge-delete-btn { width: 20px; height: 20px; border: 0px solid #ffff…" at bounding box center [617, 301] width 703 height 479
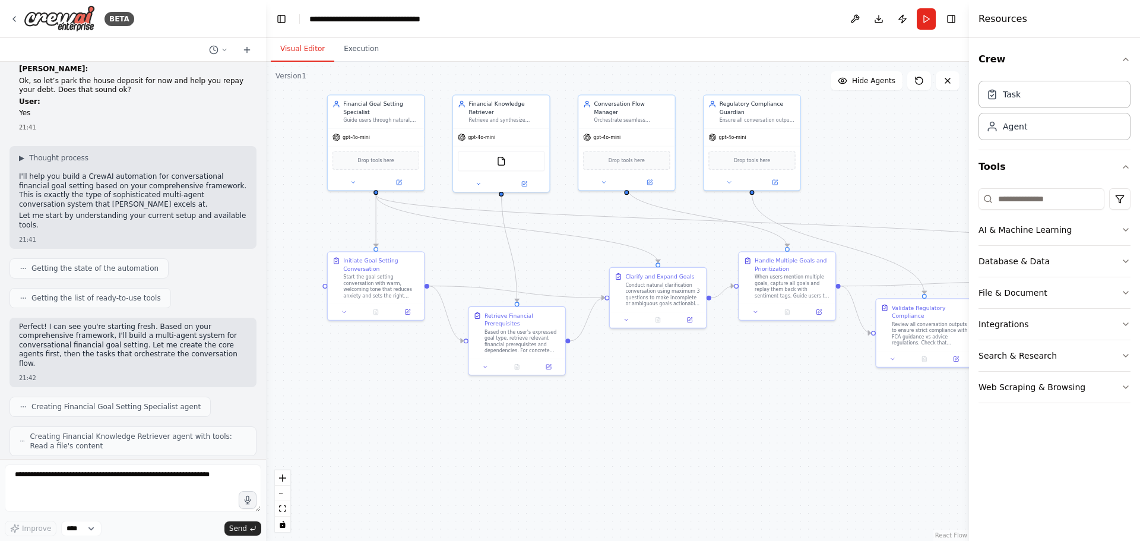
click at [650, 423] on div ".deletable-edge-delete-btn { width: 20px; height: 20px; border: 0px solid #ffff…" at bounding box center [617, 301] width 703 height 479
click at [61, 488] on textarea at bounding box center [133, 488] width 257 height 48
click at [110, 476] on textarea at bounding box center [133, 488] width 257 height 48
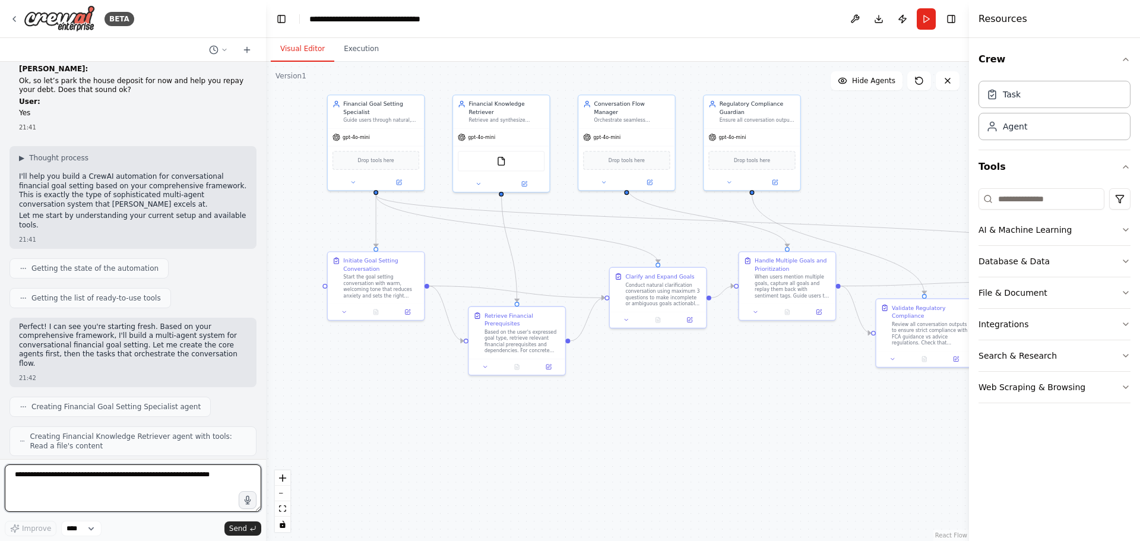
click at [164, 483] on textarea at bounding box center [133, 488] width 257 height 48
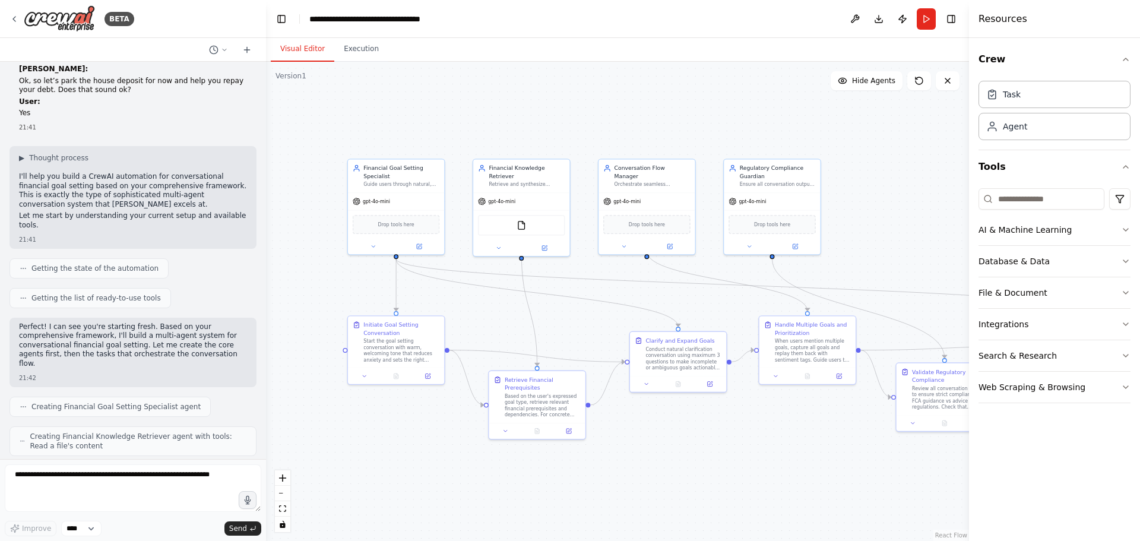
drag, startPoint x: 315, startPoint y: 175, endPoint x: 327, endPoint y: 205, distance: 32.5
click at [327, 205] on div ".deletable-edge-delete-btn { width: 20px; height: 20px; border: 0px solid #ffff…" at bounding box center [617, 301] width 703 height 479
click at [352, 50] on button "Execution" at bounding box center [361, 49] width 54 height 25
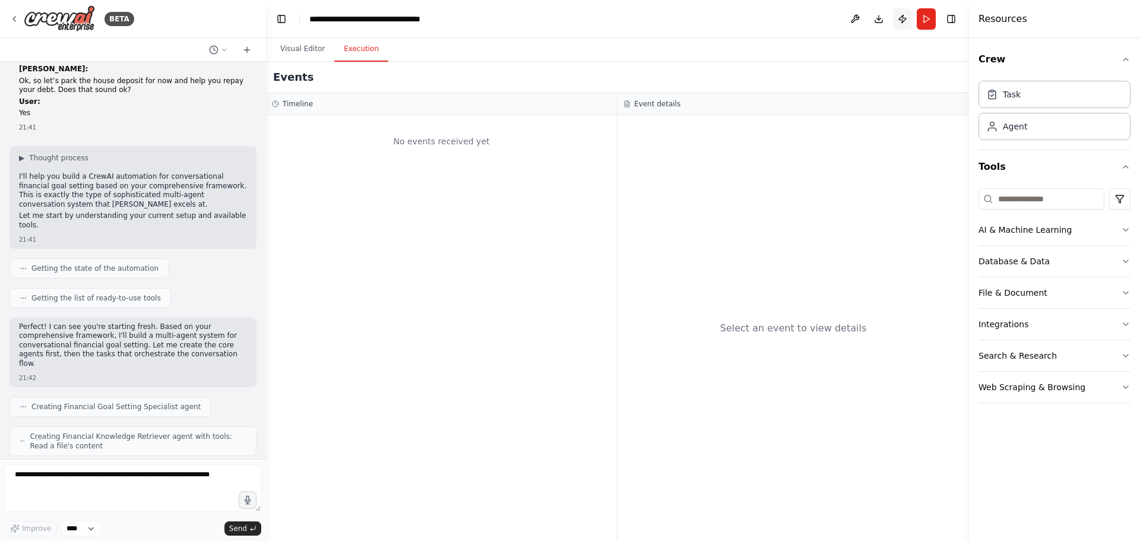
click at [903, 24] on button "Publish" at bounding box center [902, 18] width 19 height 21
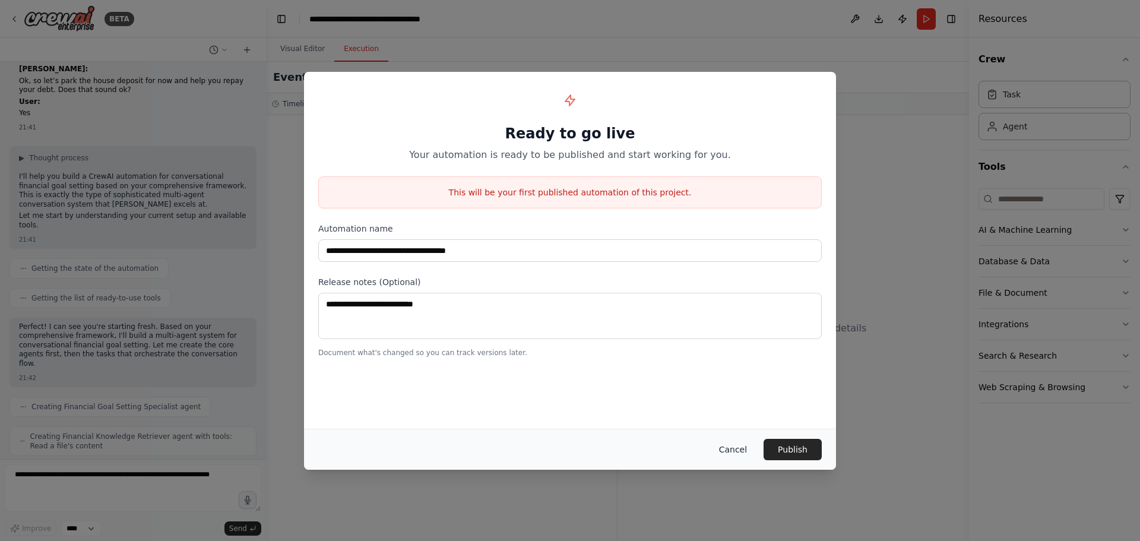
click at [741, 451] on button "Cancel" at bounding box center [733, 449] width 47 height 21
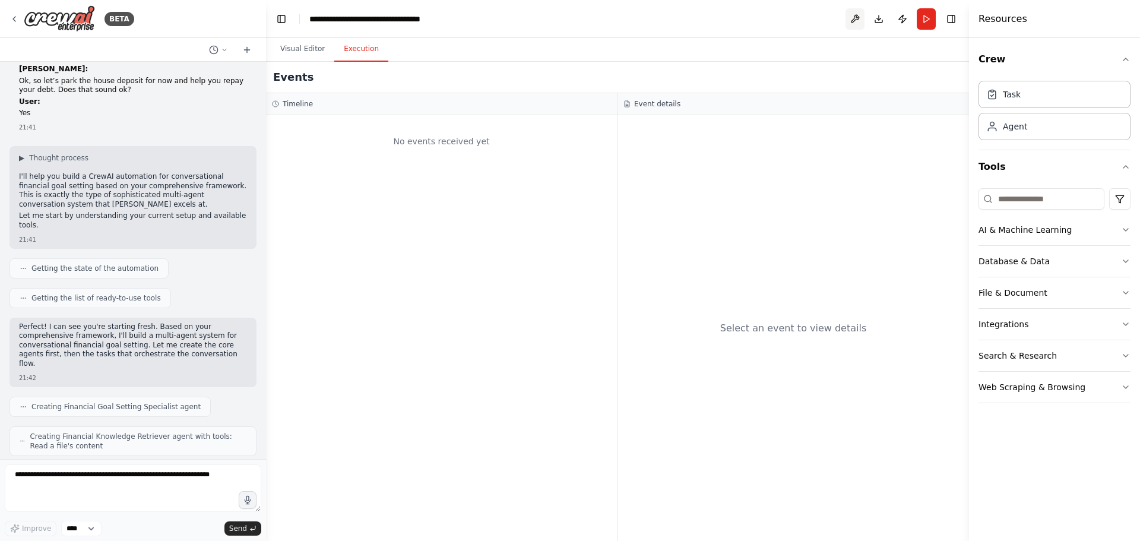
click at [858, 18] on button at bounding box center [855, 18] width 19 height 21
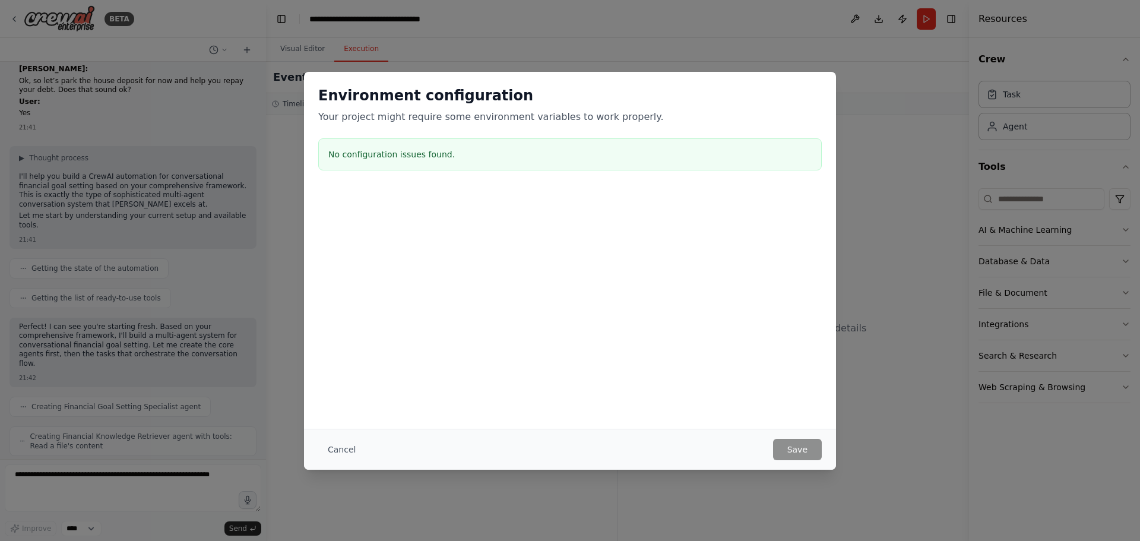
click at [337, 447] on button "Cancel" at bounding box center [341, 449] width 47 height 21
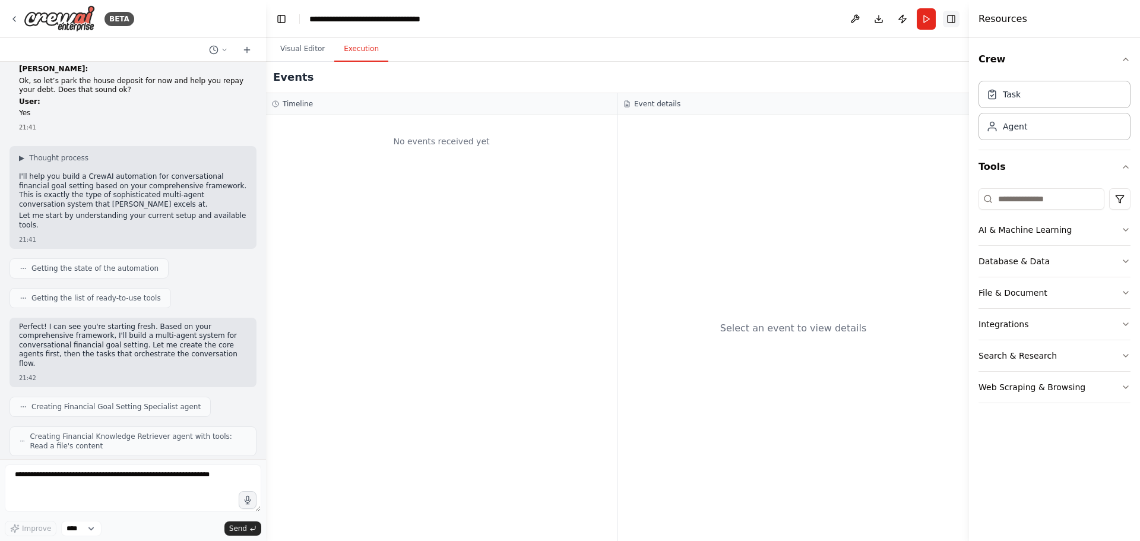
click at [955, 19] on button "Toggle Right Sidebar" at bounding box center [951, 19] width 17 height 17
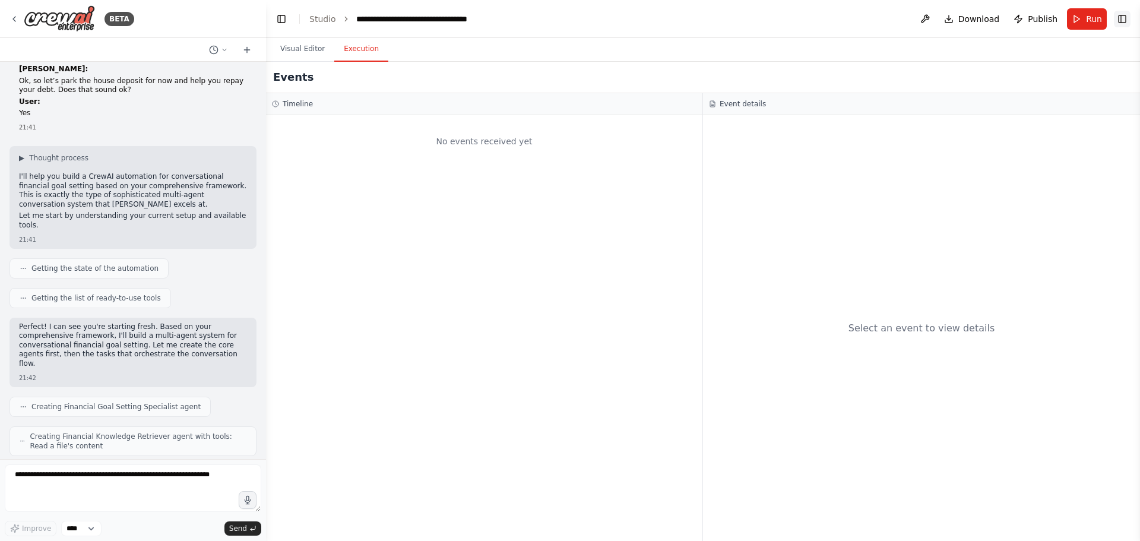
click at [1126, 18] on button "Toggle Right Sidebar" at bounding box center [1122, 19] width 17 height 17
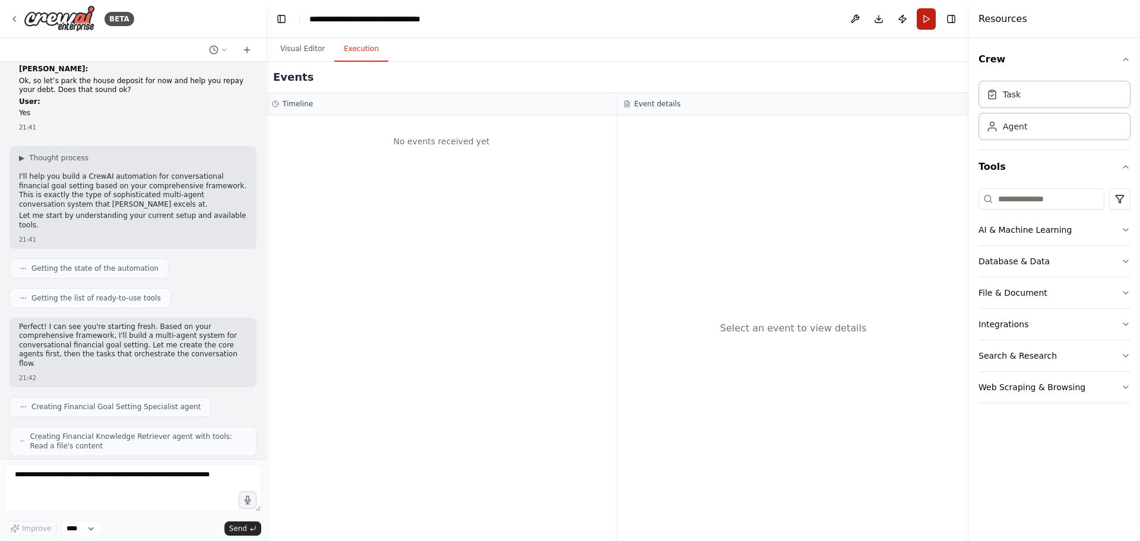
click at [929, 20] on button "Run" at bounding box center [926, 18] width 19 height 21
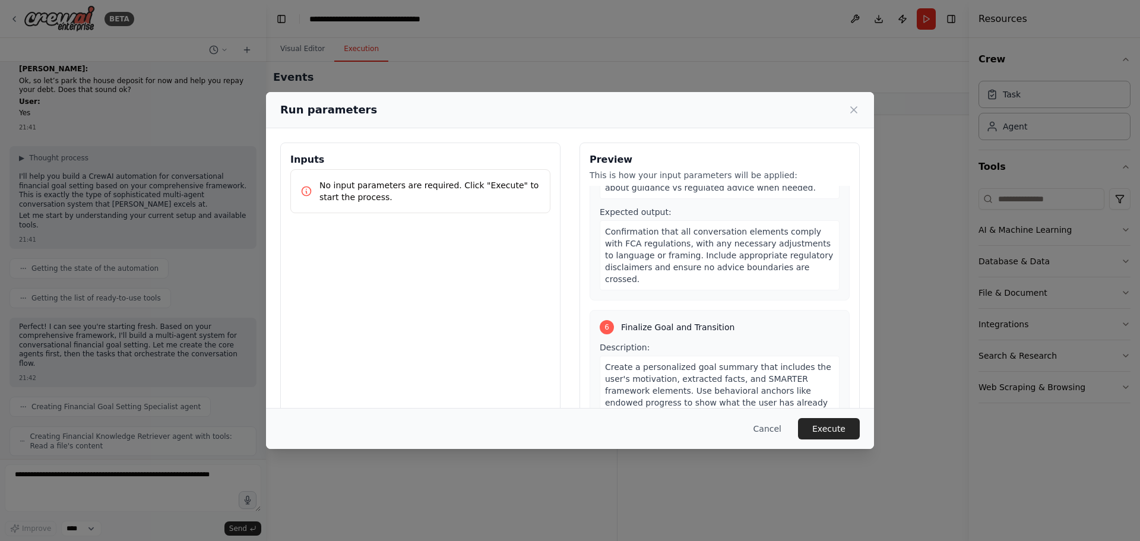
scroll to position [1337, 0]
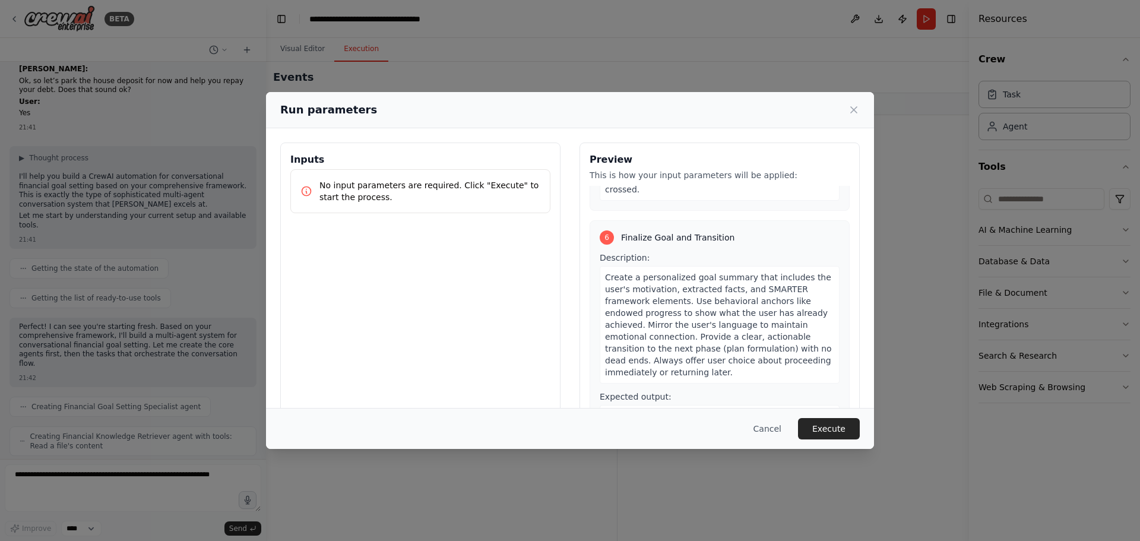
click at [915, 361] on div "Run parameters Inputs No input parameters are required. Click "Execute" to star…" at bounding box center [570, 270] width 1140 height 541
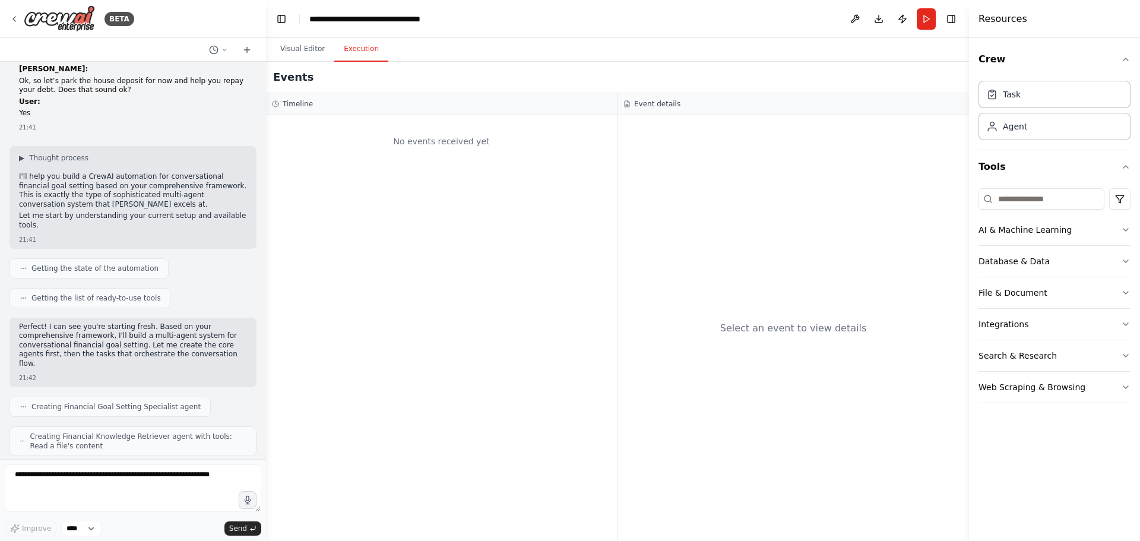
click at [410, 163] on div "No events received yet" at bounding box center [441, 328] width 351 height 426
click at [391, 157] on div "No events received yet" at bounding box center [441, 141] width 339 height 40
drag, startPoint x: 374, startPoint y: 283, endPoint x: 265, endPoint y: 315, distance: 113.1
click at [353, 255] on div "No events received yet" at bounding box center [441, 328] width 351 height 426
click at [62, 487] on textarea at bounding box center [133, 488] width 257 height 48
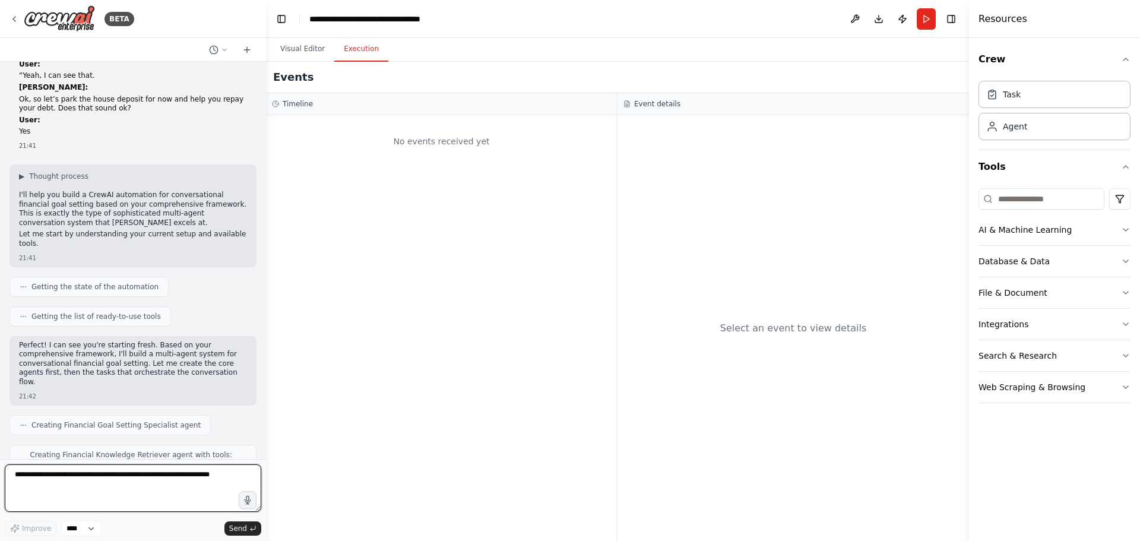
scroll to position [14802, 0]
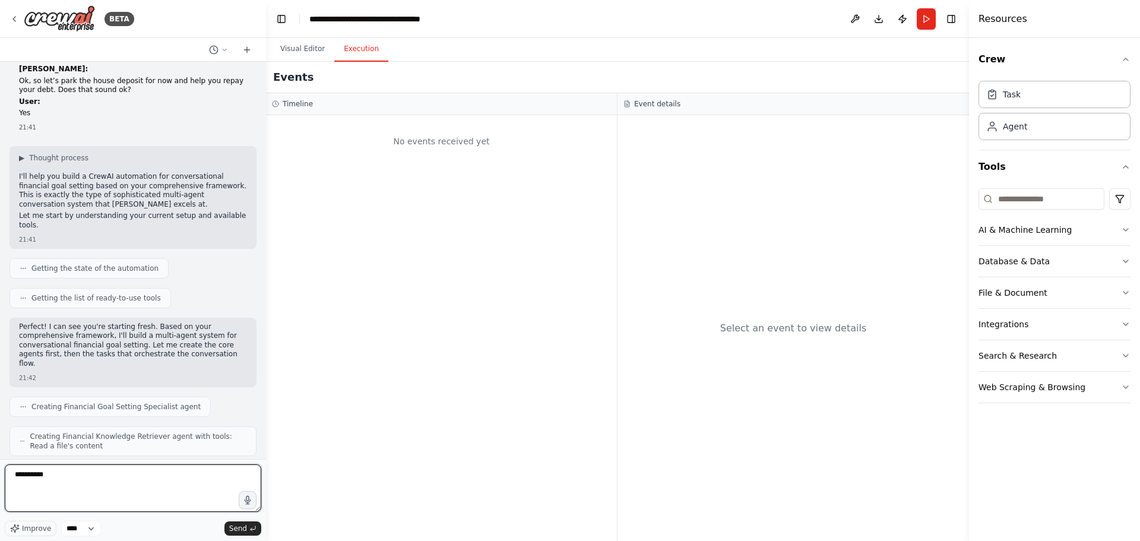
drag, startPoint x: 50, startPoint y: 482, endPoint x: 81, endPoint y: 540, distance: 66.1
click at [51, 485] on textarea "**********" at bounding box center [133, 488] width 257 height 48
click at [89, 531] on select "****" at bounding box center [81, 528] width 40 height 15
drag, startPoint x: 94, startPoint y: 529, endPoint x: 85, endPoint y: 529, distance: 9.5
click at [94, 529] on select "****" at bounding box center [81, 528] width 40 height 15
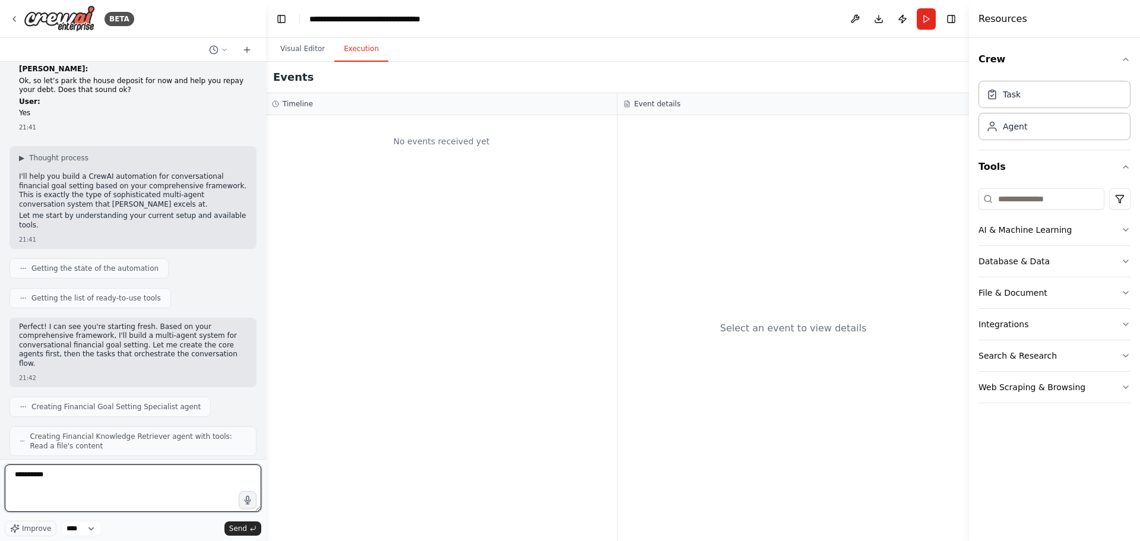
click at [53, 480] on textarea "**********" at bounding box center [133, 488] width 257 height 48
drag, startPoint x: 75, startPoint y: 477, endPoint x: -83, endPoint y: 466, distance: 158.4
click at [0, 466] on html "BETA Key Problems in Aida’s Current Goal-Setting Approach 1. No Emotional Ancho…" at bounding box center [570, 270] width 1140 height 541
click at [156, 476] on textarea "***" at bounding box center [133, 488] width 257 height 48
type textarea "**********"
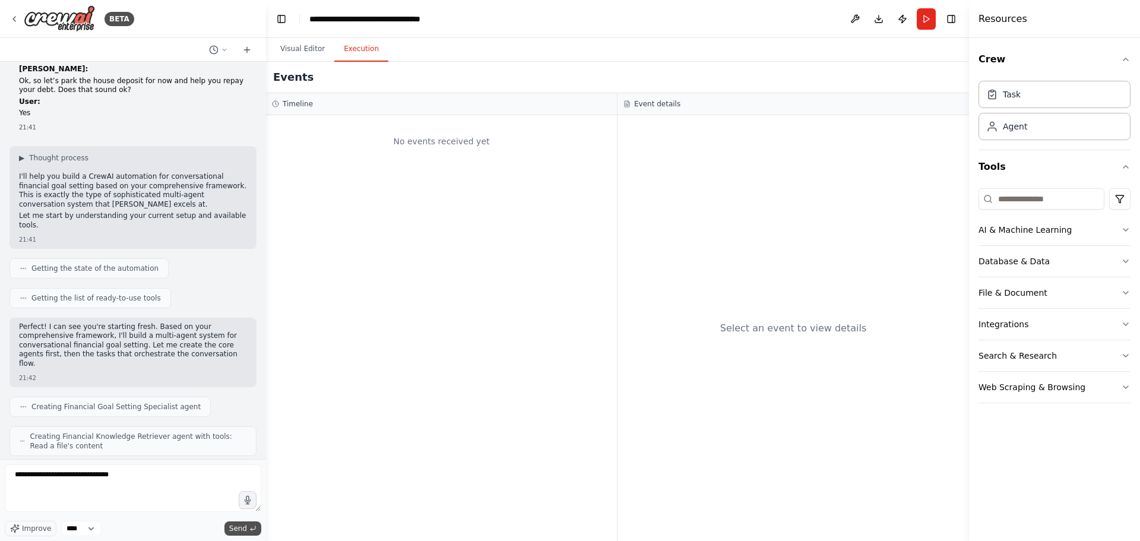
click at [238, 525] on span "Send" at bounding box center [238, 529] width 18 height 10
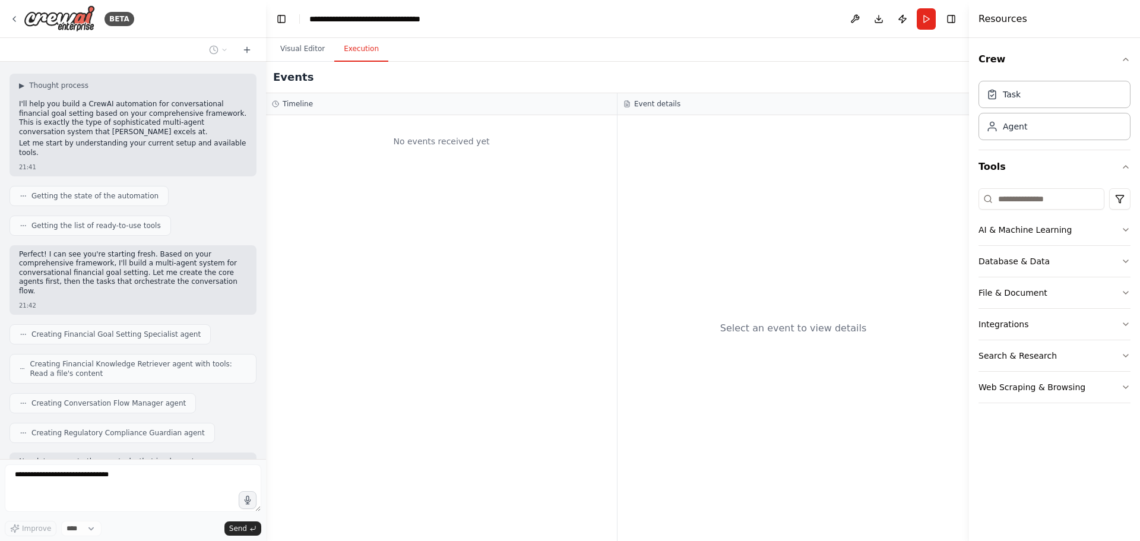
scroll to position [14904, 0]
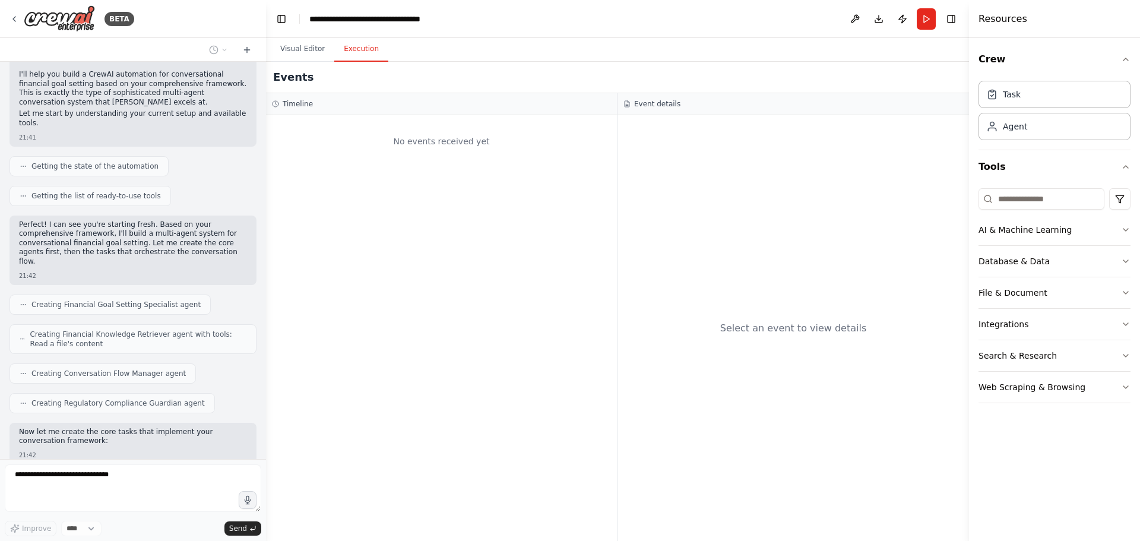
click at [428, 247] on div "No events received yet" at bounding box center [441, 328] width 351 height 426
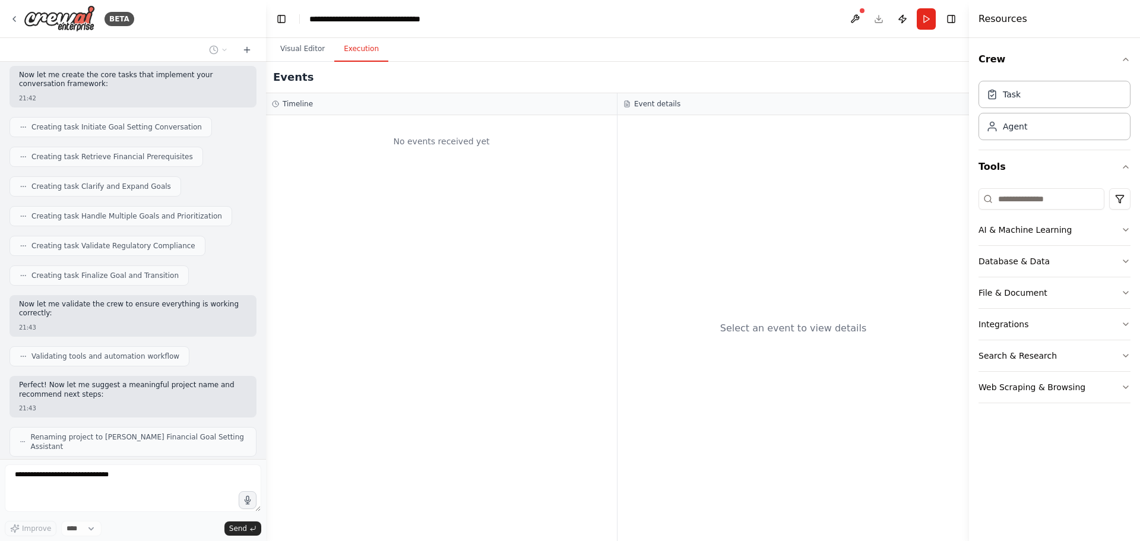
scroll to position [15290, 0]
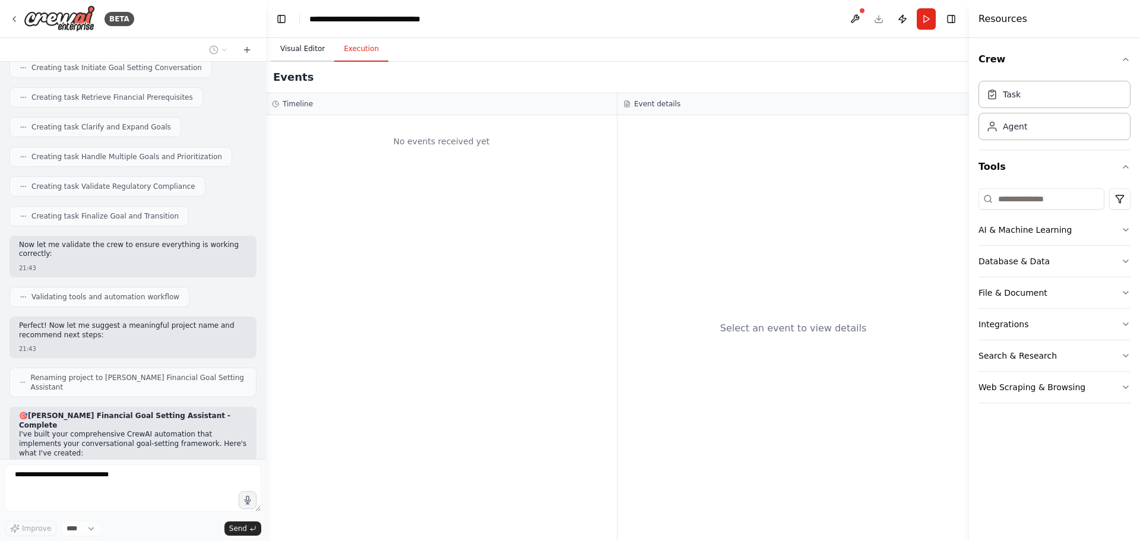
click at [294, 46] on button "Visual Editor" at bounding box center [303, 49] width 64 height 25
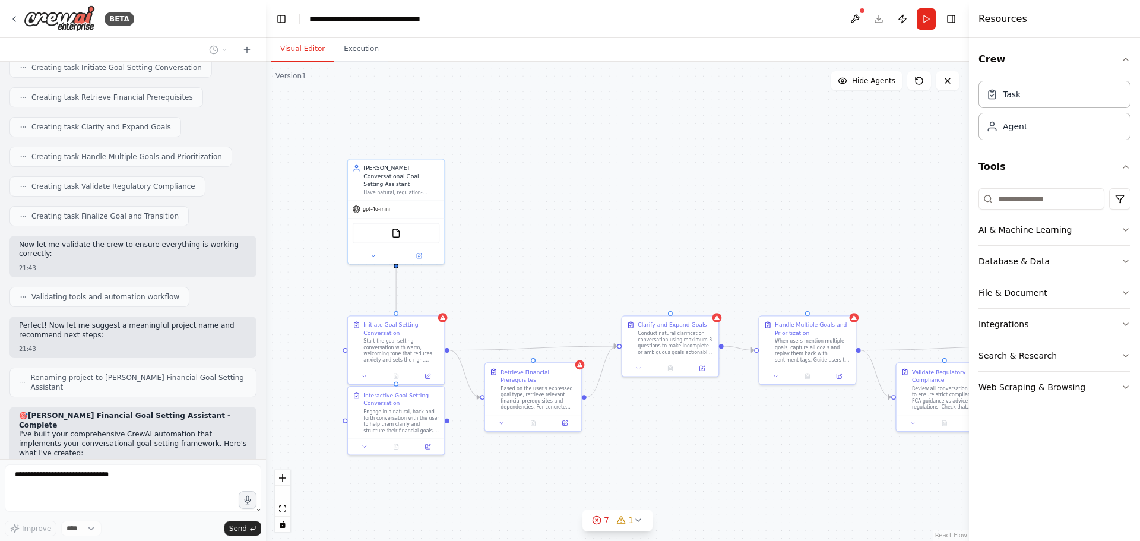
drag, startPoint x: 522, startPoint y: 274, endPoint x: 440, endPoint y: 217, distance: 99.5
click at [440, 217] on div ".deletable-edge-delete-btn { width: 20px; height: 20px; border: 0px solid #ffff…" at bounding box center [617, 301] width 703 height 479
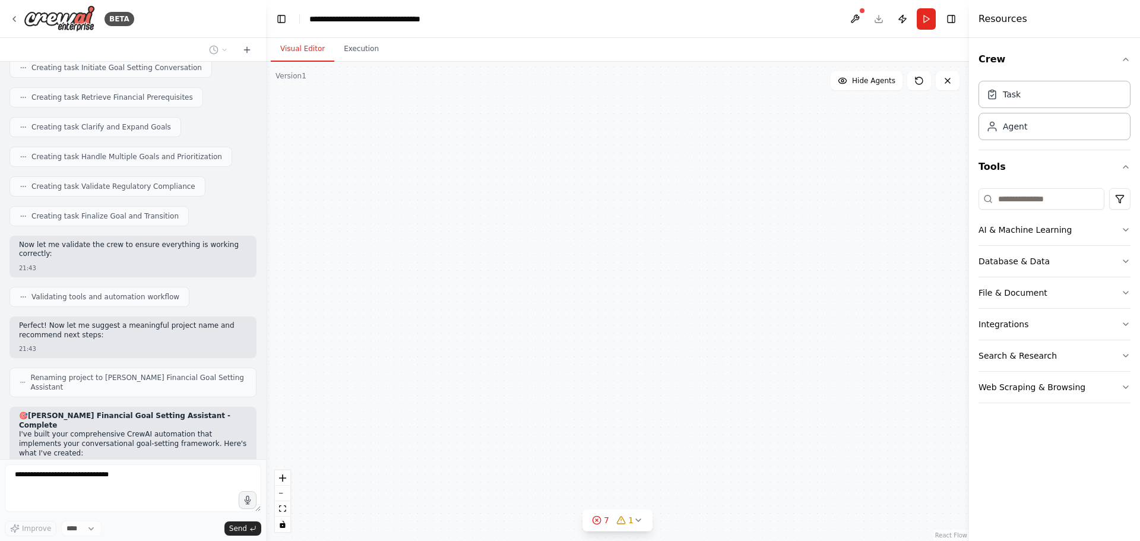
scroll to position [15391, 0]
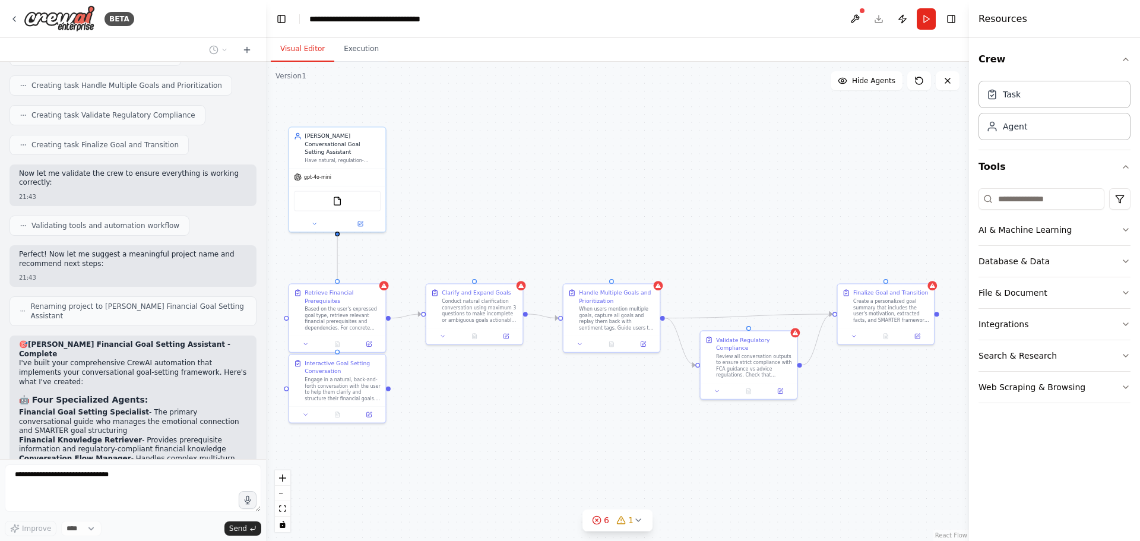
drag, startPoint x: 489, startPoint y: 203, endPoint x: 425, endPoint y: 206, distance: 64.2
click at [426, 210] on div ".deletable-edge-delete-btn { width: 20px; height: 20px; border: 0px solid #ffff…" at bounding box center [617, 301] width 703 height 479
click at [478, 207] on div ".deletable-edge-delete-btn { width: 20px; height: 20px; border: 0px solid #ffff…" at bounding box center [617, 301] width 703 height 479
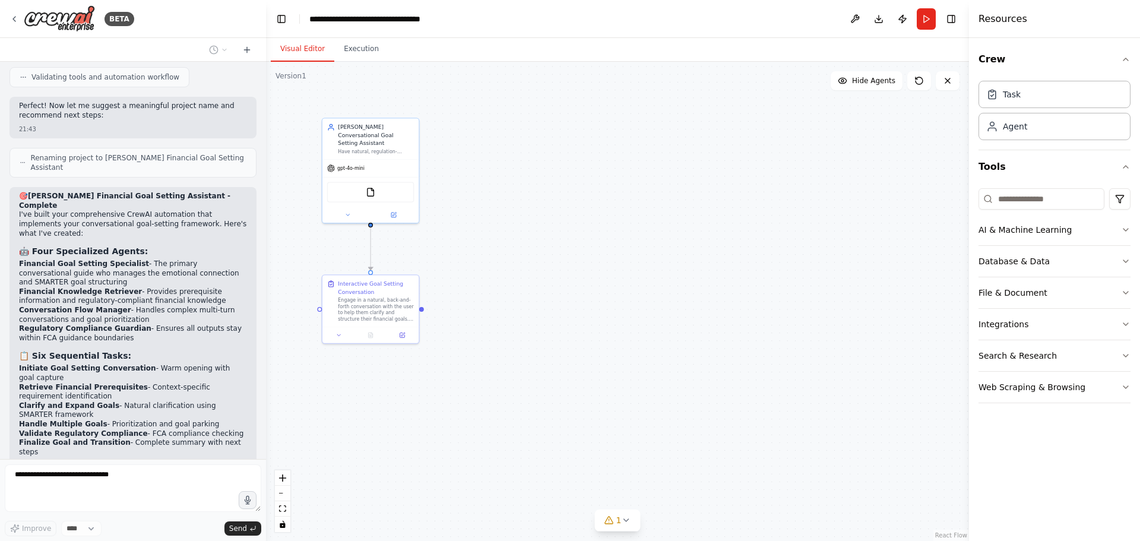
scroll to position [15570, 0]
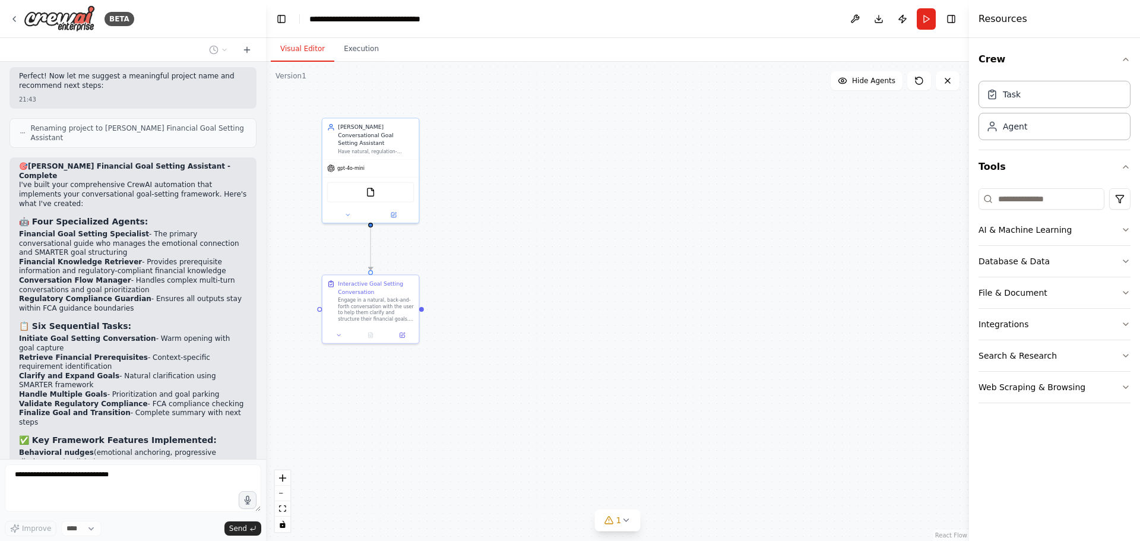
click at [451, 408] on div ".deletable-edge-delete-btn { width: 20px; height: 20px; border: 0px solid #ffff…" at bounding box center [617, 301] width 703 height 479
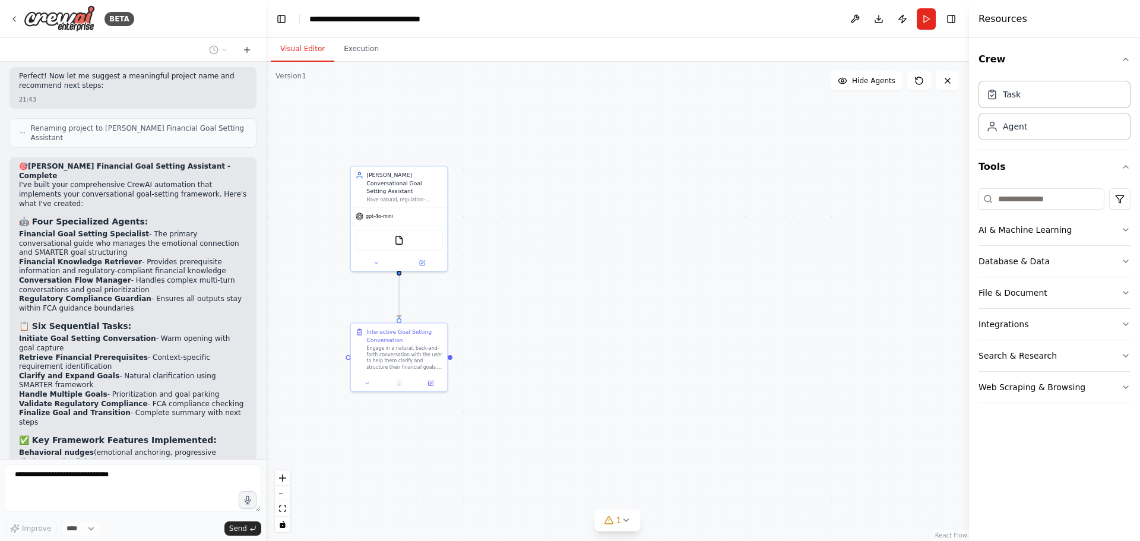
drag, startPoint x: 423, startPoint y: 462, endPoint x: 420, endPoint y: 509, distance: 47.0
click at [420, 509] on div ".deletable-edge-delete-btn { width: 20px; height: 20px; border: 0px solid #ffff…" at bounding box center [617, 301] width 703 height 479
drag, startPoint x: 569, startPoint y: 451, endPoint x: 574, endPoint y: 473, distance: 21.9
click at [574, 473] on div ".deletable-edge-delete-btn { width: 20px; height: 20px; border: 0px solid #ffff…" at bounding box center [617, 301] width 703 height 479
click at [628, 521] on icon at bounding box center [626, 520] width 10 height 10
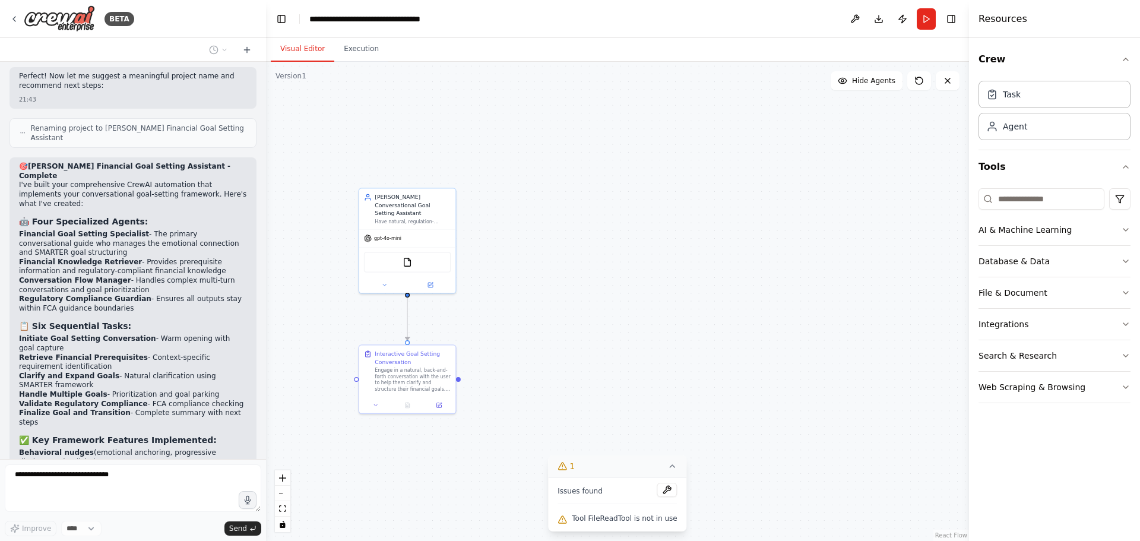
click at [473, 497] on div ".deletable-edge-delete-btn { width: 20px; height: 20px; border: 0px solid #ffff…" at bounding box center [617, 301] width 703 height 479
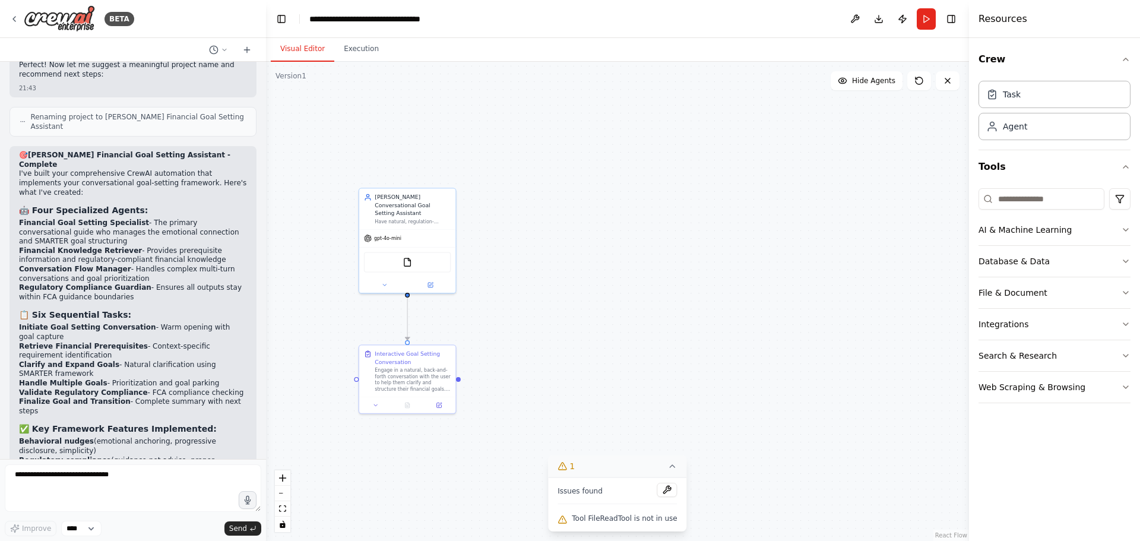
click at [670, 466] on icon at bounding box center [673, 466] width 10 height 10
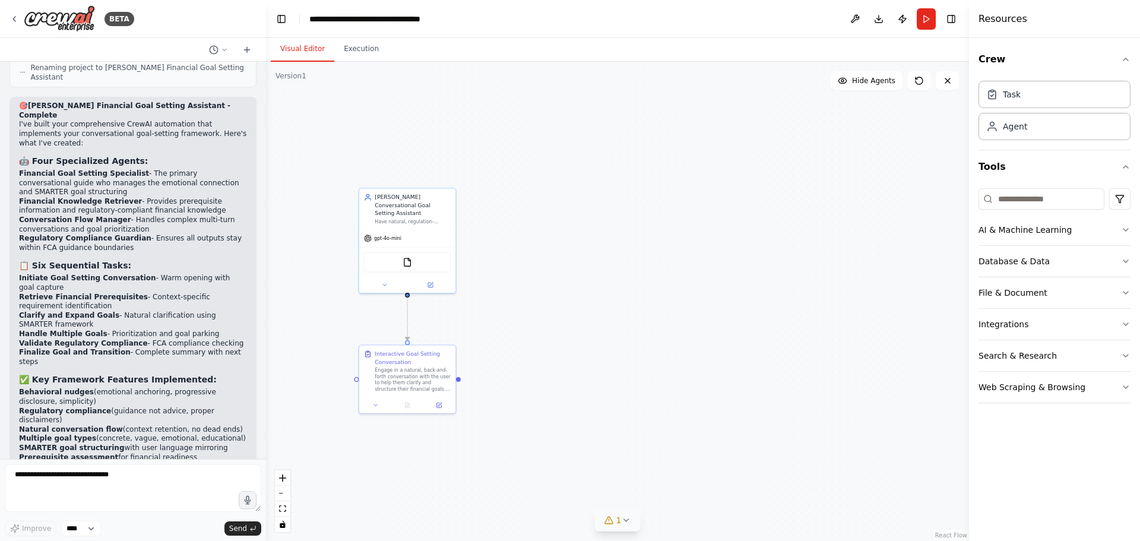
click at [744, 390] on div ".deletable-edge-delete-btn { width: 20px; height: 20px; border: 0px solid #ffff…" at bounding box center [617, 301] width 703 height 479
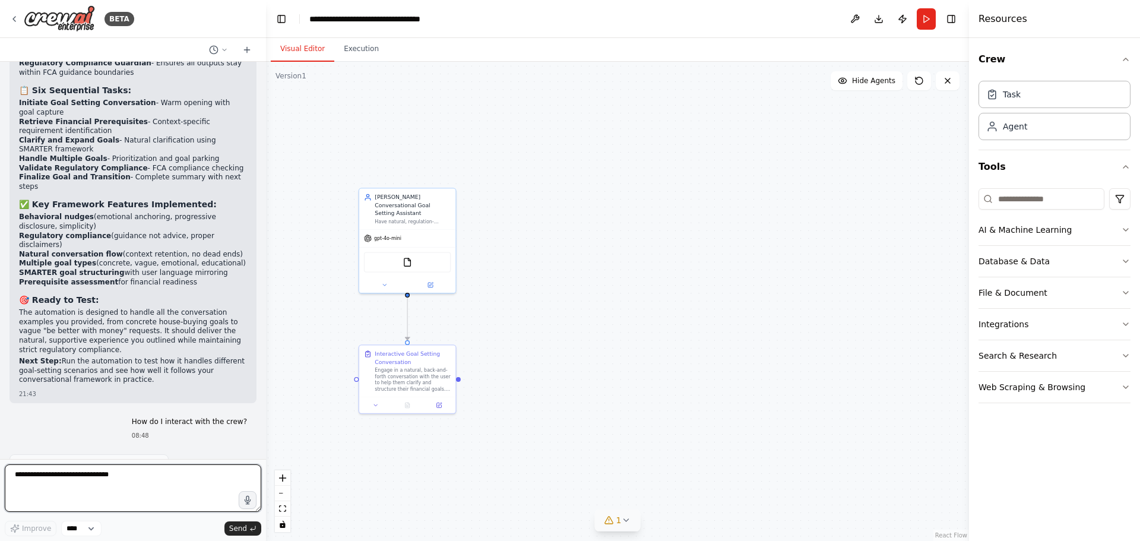
click at [112, 483] on textarea "**********" at bounding box center [133, 488] width 257 height 48
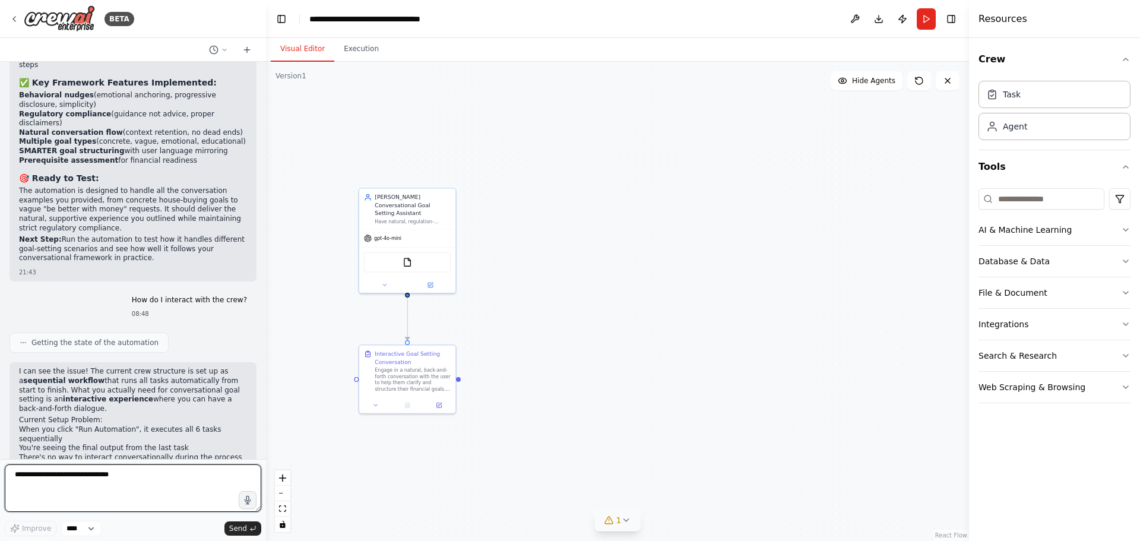
scroll to position [15937, 0]
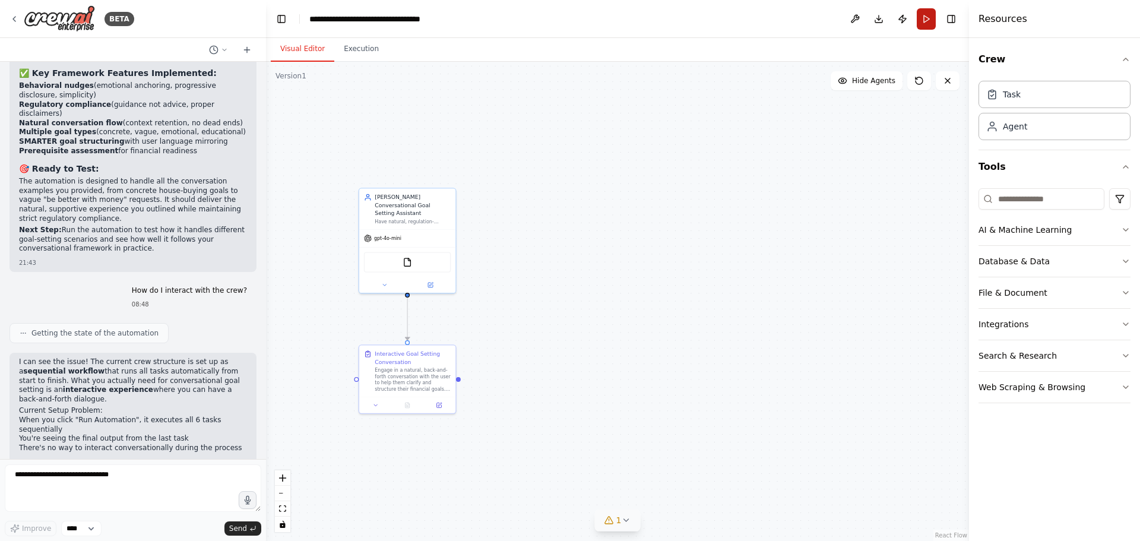
click at [928, 17] on button "Run" at bounding box center [926, 18] width 19 height 21
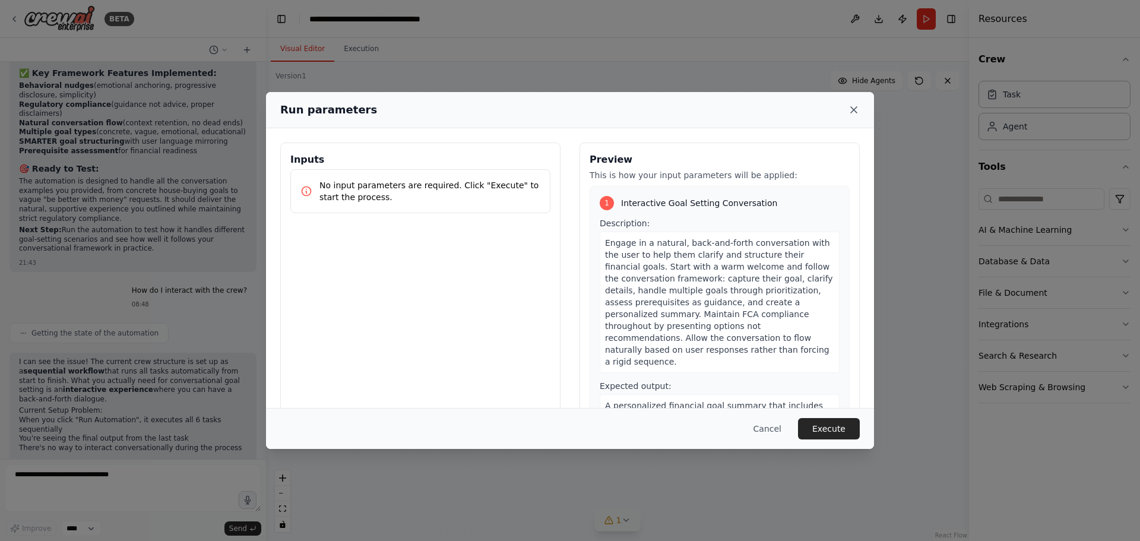
click at [855, 109] on icon at bounding box center [854, 110] width 12 height 12
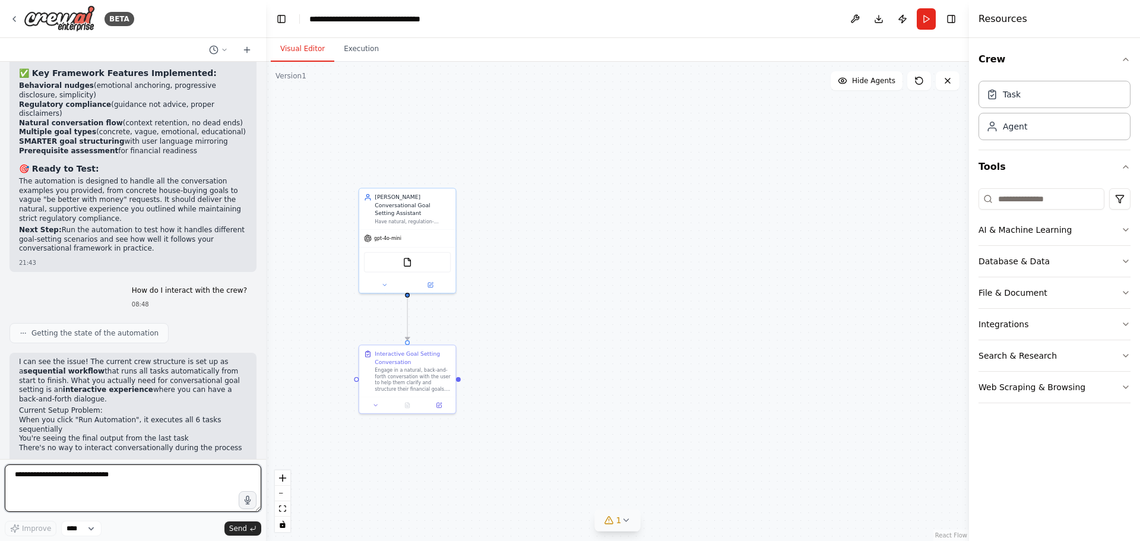
click at [83, 496] on textarea "**********" at bounding box center [133, 488] width 257 height 48
click at [100, 491] on textarea "**********" at bounding box center [133, 488] width 257 height 48
click at [99, 491] on textarea "**********" at bounding box center [133, 488] width 257 height 48
click at [96, 488] on textarea "**********" at bounding box center [133, 488] width 257 height 48
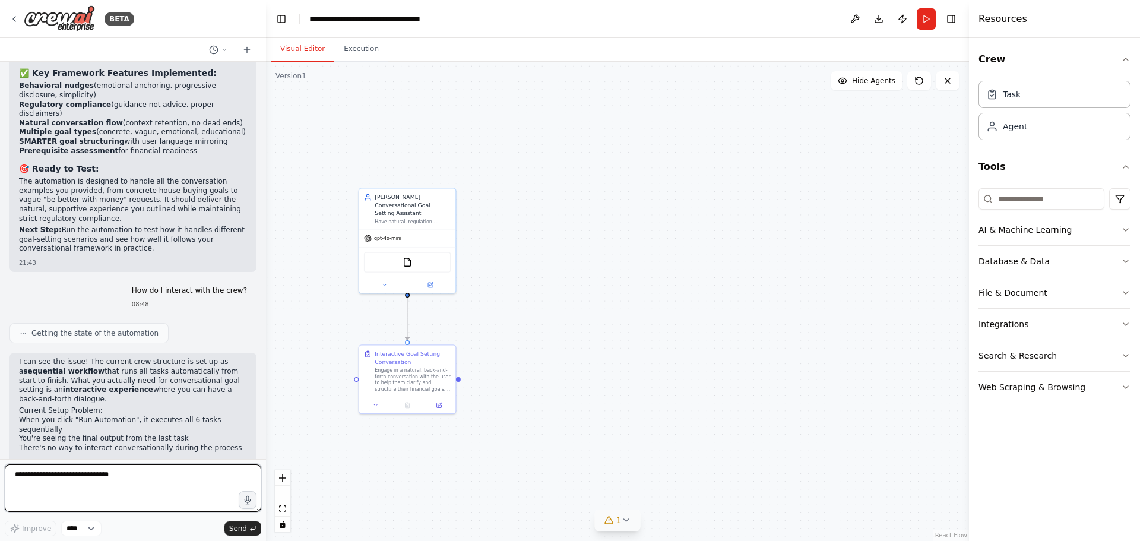
click at [96, 488] on textarea "**********" at bounding box center [133, 488] width 257 height 48
click at [93, 485] on textarea "**********" at bounding box center [133, 488] width 257 height 48
click at [95, 480] on textarea "********" at bounding box center [133, 488] width 257 height 48
click at [81, 482] on textarea "********" at bounding box center [133, 488] width 257 height 48
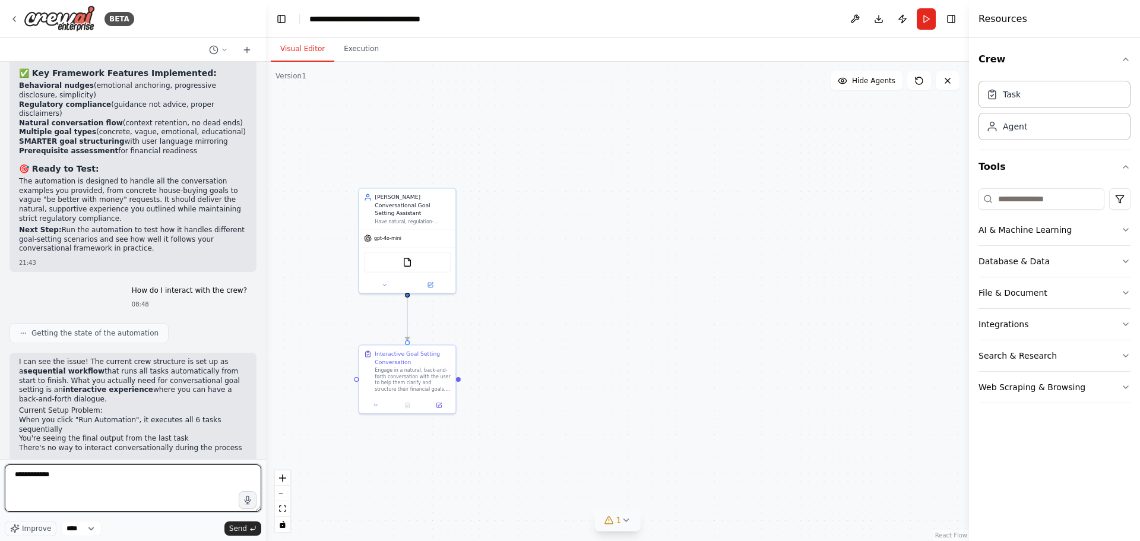
type textarea "**********"
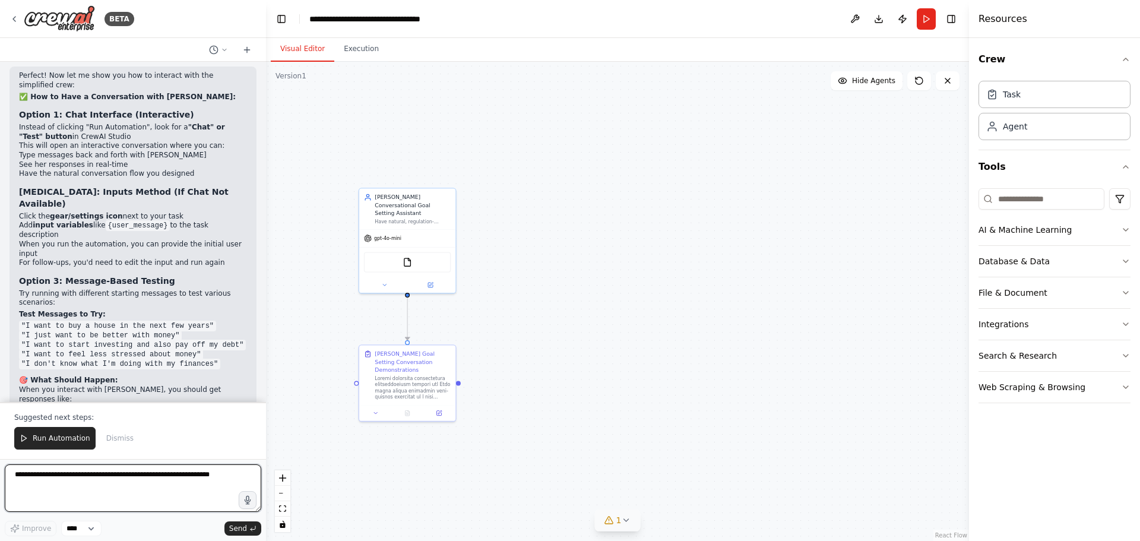
scroll to position [16907, 0]
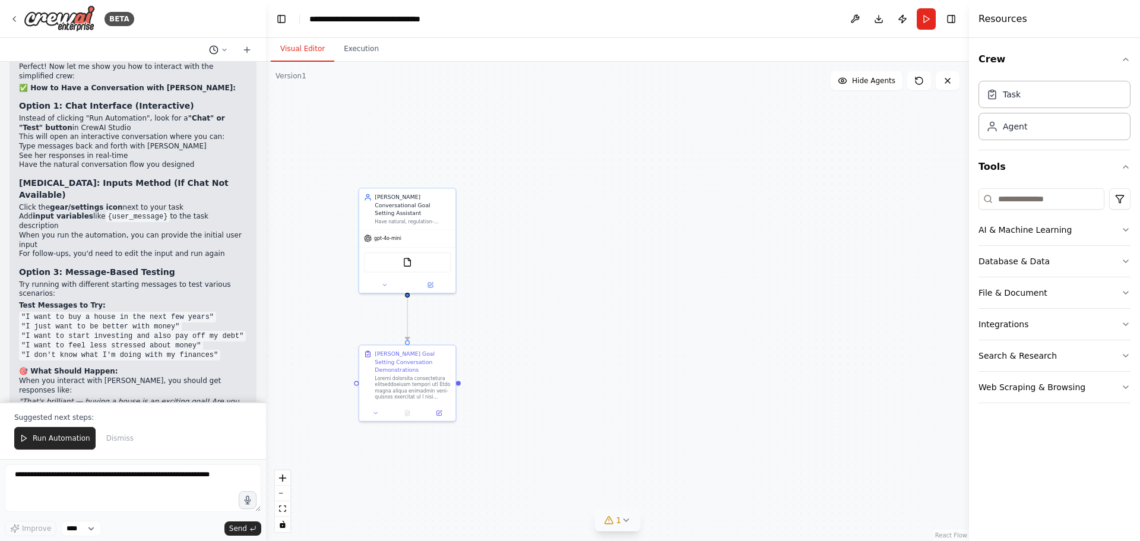
click at [223, 53] on icon at bounding box center [224, 49] width 7 height 7
click at [154, 56] on div at bounding box center [133, 270] width 266 height 541
click at [154, 423] on div "Suggested next steps: Run Automation Dismiss" at bounding box center [133, 430] width 266 height 57
click at [176, 424] on div "Suggested next steps: Run Automation Dismiss" at bounding box center [133, 430] width 266 height 57
click at [324, 435] on div ".deletable-edge-delete-btn { width: 20px; height: 20px; border: 0px solid #ffff…" at bounding box center [617, 301] width 703 height 479
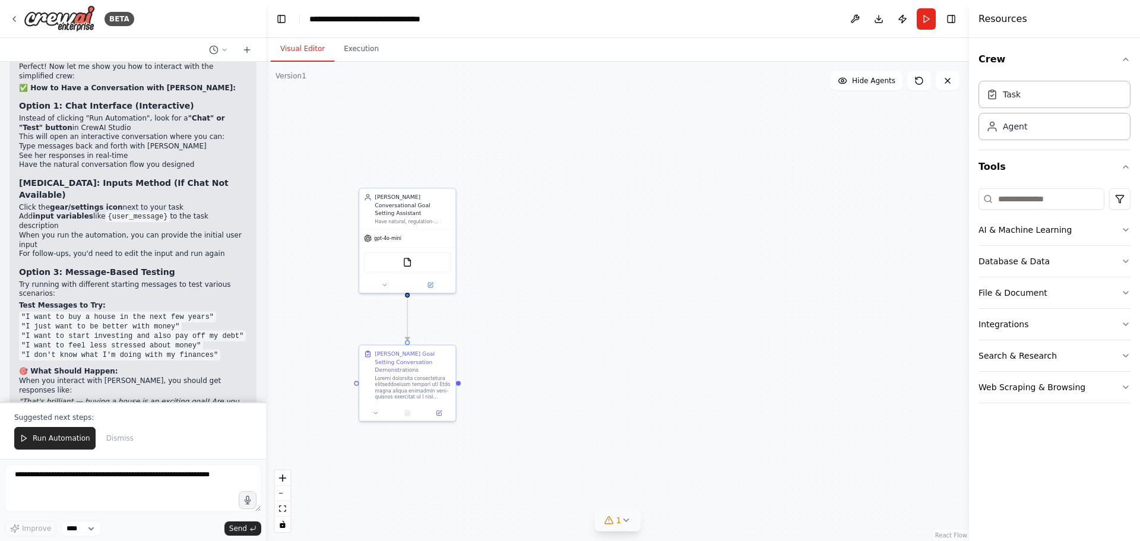
click at [261, 387] on div at bounding box center [263, 270] width 5 height 541
click at [282, 382] on div ".deletable-edge-delete-btn { width: 20px; height: 20px; border: 0px solid #ffff…" at bounding box center [617, 301] width 703 height 479
drag, startPoint x: 90, startPoint y: 416, endPoint x: 15, endPoint y: 419, distance: 75.5
click at [15, 419] on p "Suggested next steps:" at bounding box center [133, 418] width 238 height 10
click at [15, 418] on p "Suggested next steps:" at bounding box center [133, 418] width 238 height 10
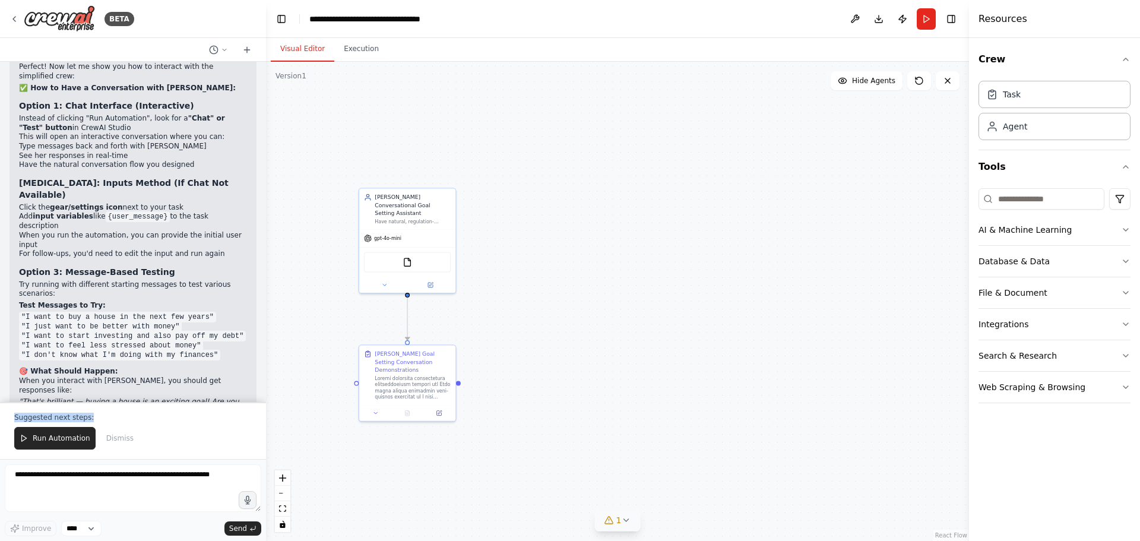
drag, startPoint x: 16, startPoint y: 418, endPoint x: 99, endPoint y: 420, distance: 82.6
click at [99, 420] on p "Suggested next steps:" at bounding box center [133, 418] width 238 height 10
drag, startPoint x: 100, startPoint y: 419, endPoint x: 13, endPoint y: 420, distance: 87.3
click at [13, 420] on div "Suggested next steps: Run Automation Dismiss" at bounding box center [133, 430] width 266 height 57
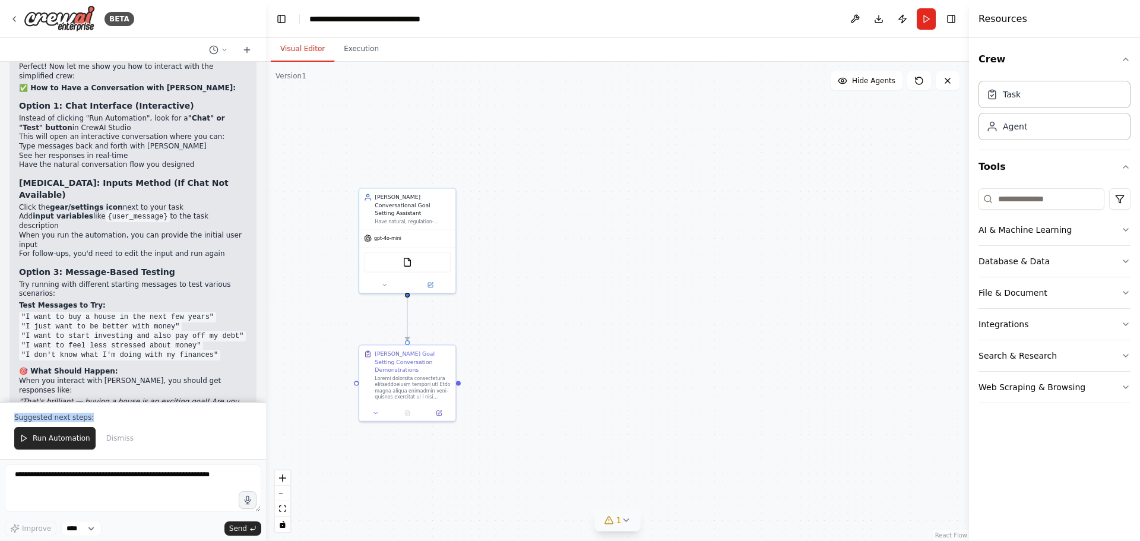
click at [17, 419] on p "Suggested next steps:" at bounding box center [133, 418] width 238 height 10
drag, startPoint x: 15, startPoint y: 418, endPoint x: 95, endPoint y: 419, distance: 80.2
click at [95, 419] on p "Suggested next steps:" at bounding box center [133, 418] width 238 height 10
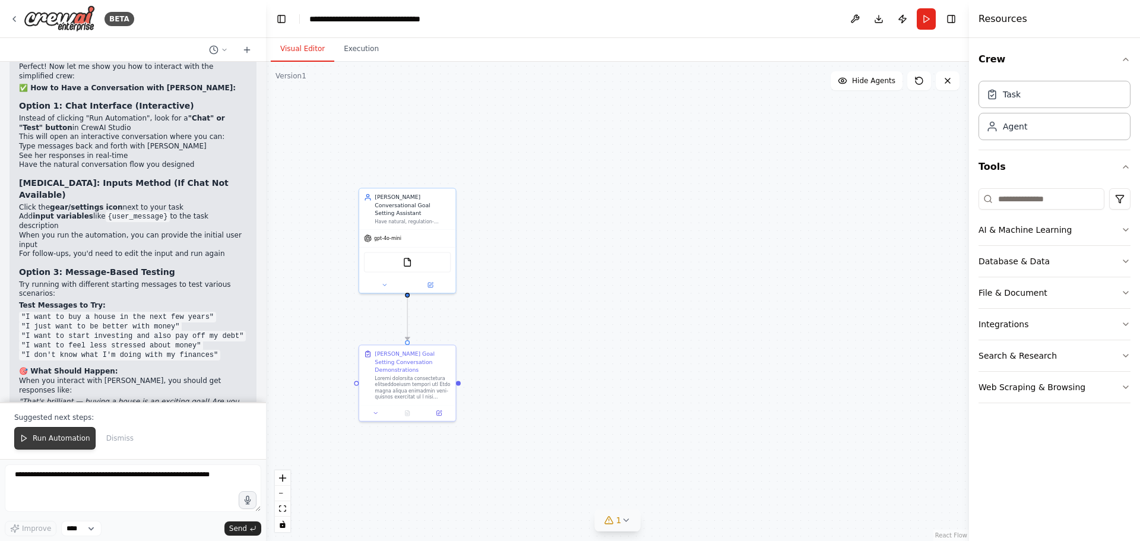
click at [47, 440] on span "Run Automation" at bounding box center [62, 439] width 58 height 10
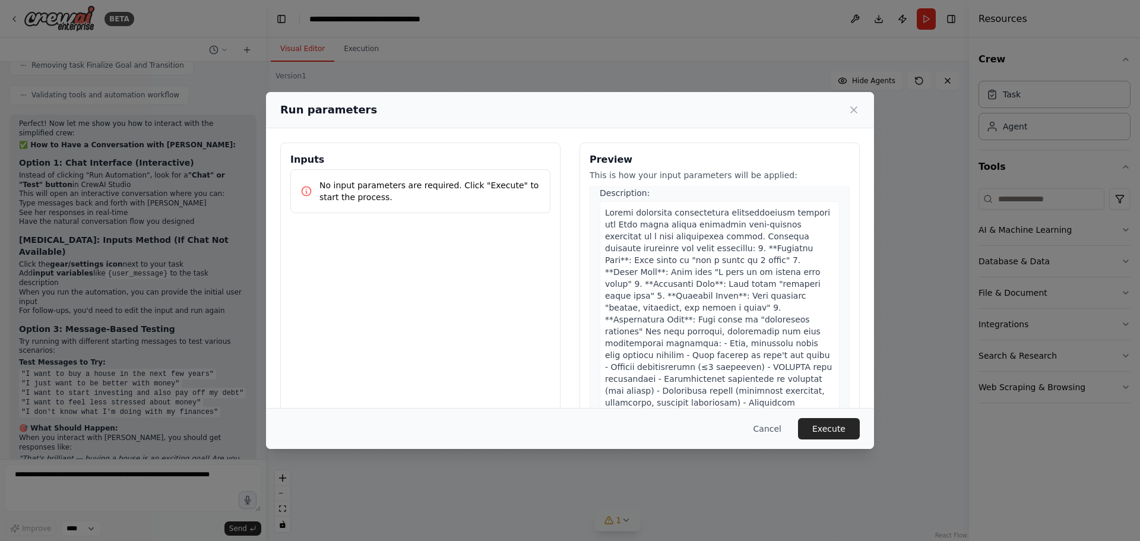
scroll to position [0, 0]
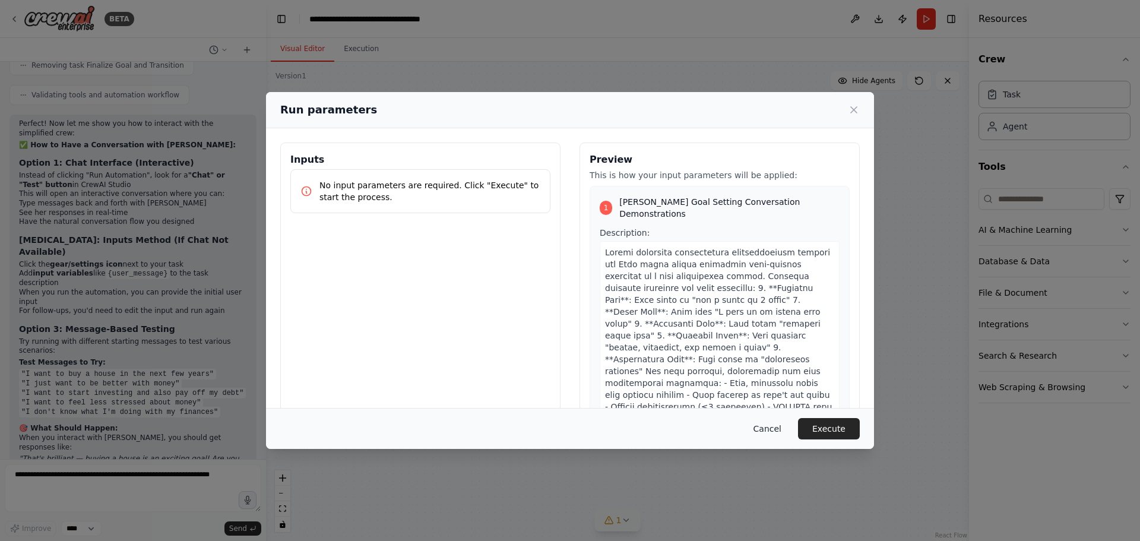
click at [772, 428] on button "Cancel" at bounding box center [767, 428] width 47 height 21
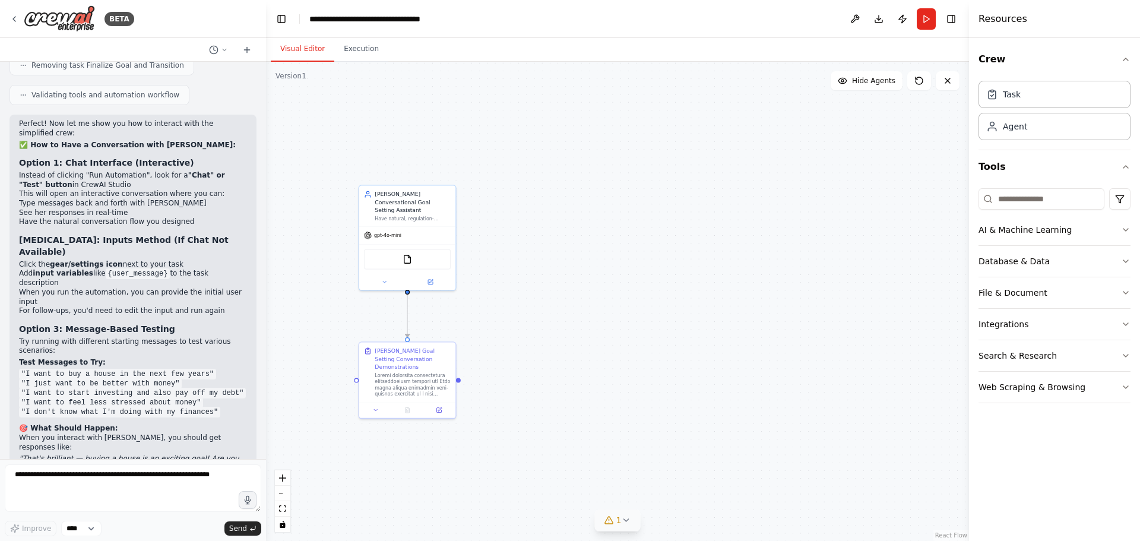
click at [332, 167] on div ".deletable-edge-delete-btn { width: 20px; height: 20px; border: 0px solid #ffff…" at bounding box center [617, 301] width 703 height 479
click at [14, 17] on icon at bounding box center [15, 19] width 10 height 10
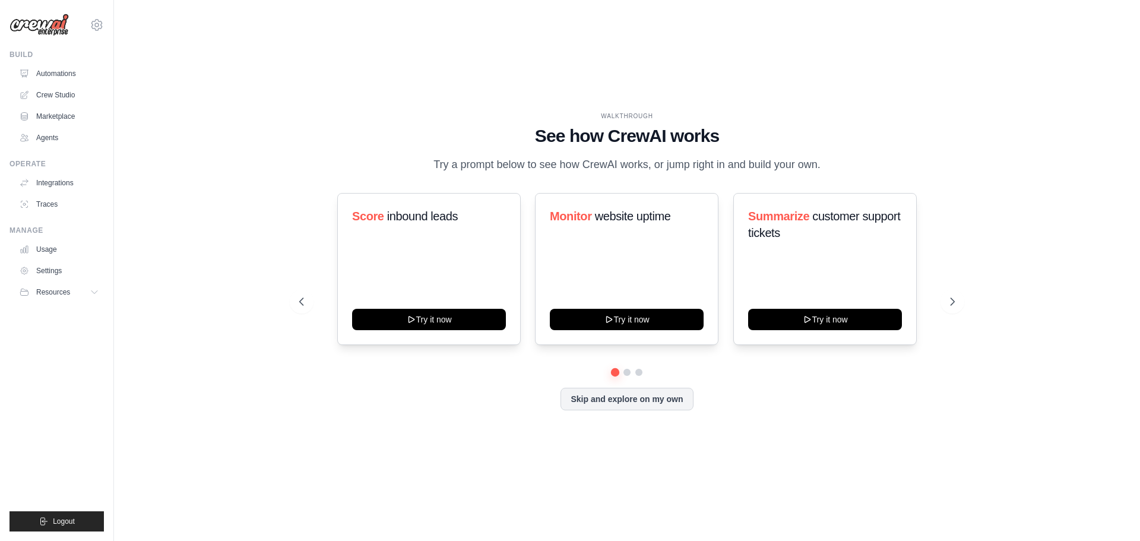
click at [210, 220] on div "WALKTHROUGH See how CrewAI works Try a prompt below to see how CrewAI works, or…" at bounding box center [627, 270] width 988 height 517
click at [41, 138] on link "Agents" at bounding box center [60, 137] width 90 height 19
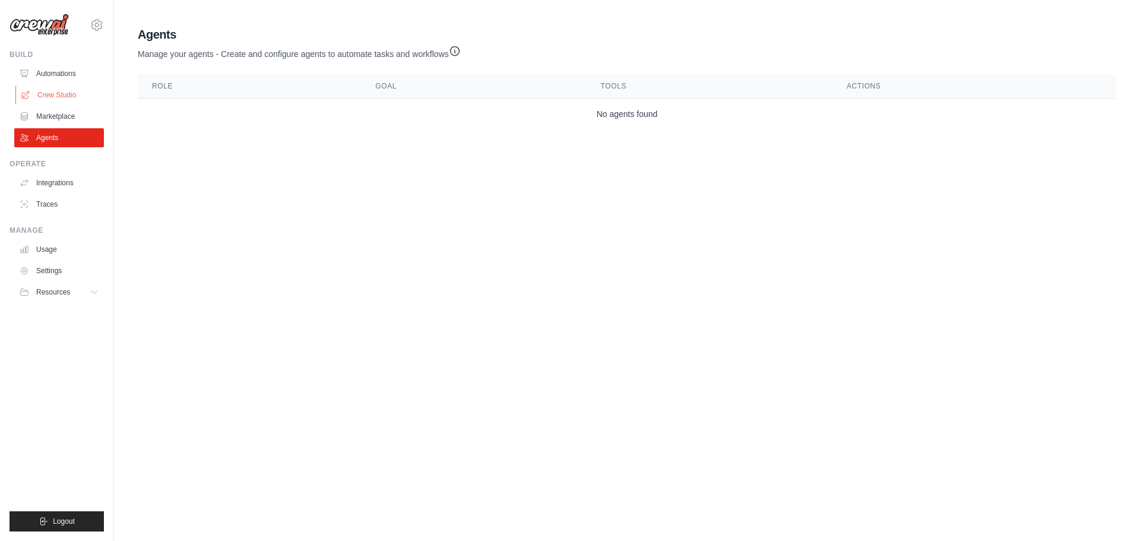
click at [52, 96] on link "Crew Studio" at bounding box center [60, 95] width 90 height 19
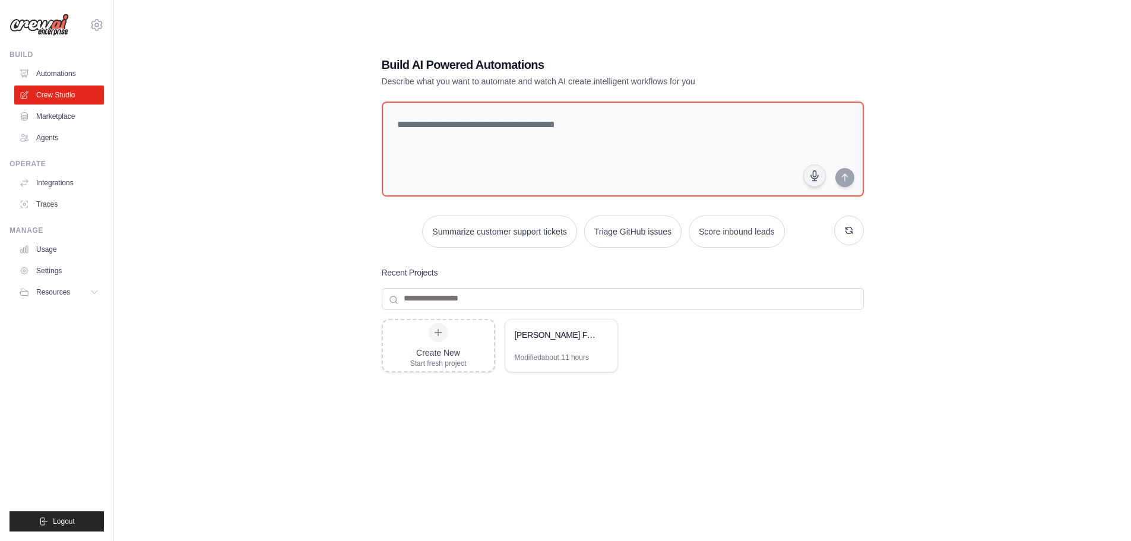
click at [265, 200] on div "Build AI Powered Automations Describe what you want to automate and watch AI cr…" at bounding box center [622, 282] width 979 height 541
click at [282, 154] on div "Build AI Powered Automations Describe what you want to automate and watch AI cr…" at bounding box center [622, 282] width 979 height 541
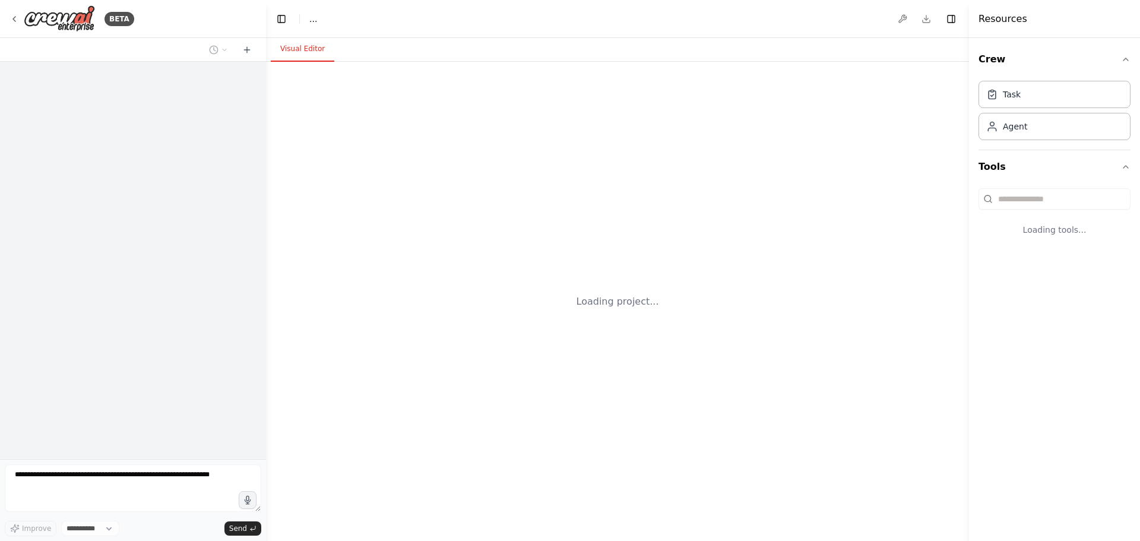
select select "****"
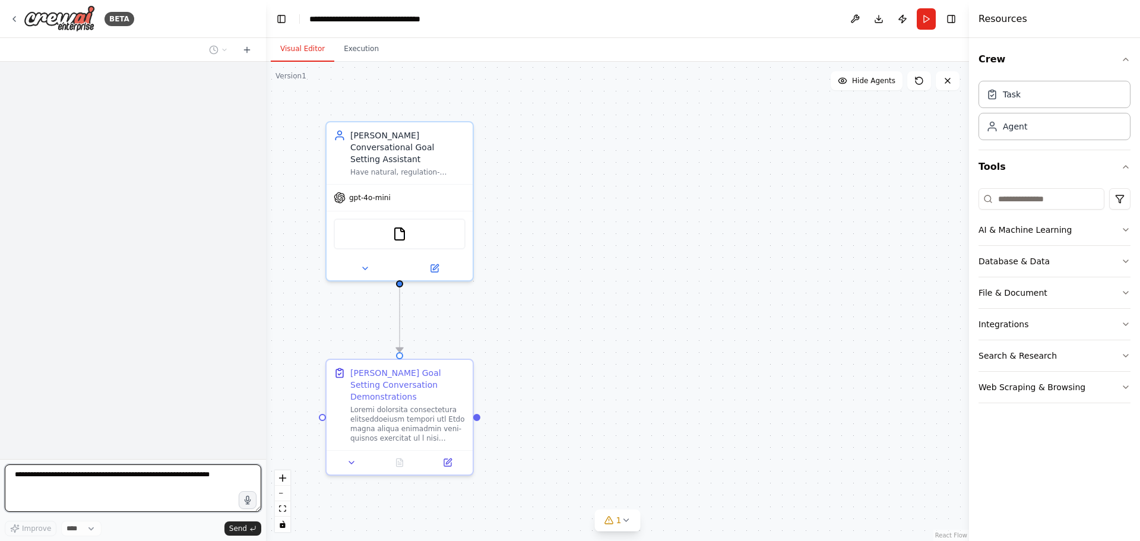
click at [138, 481] on textarea at bounding box center [133, 488] width 257 height 48
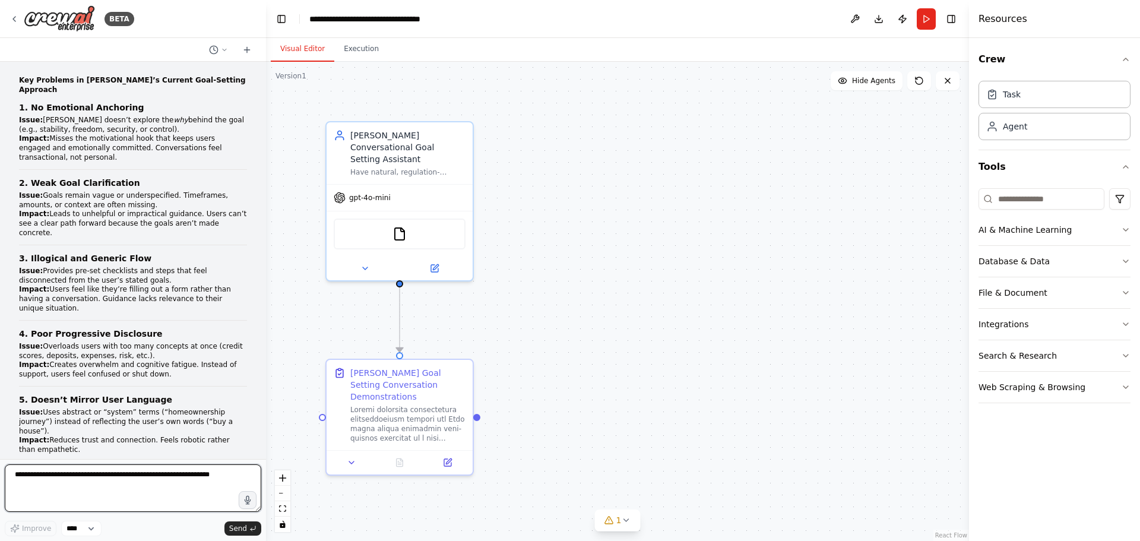
scroll to position [16850, 0]
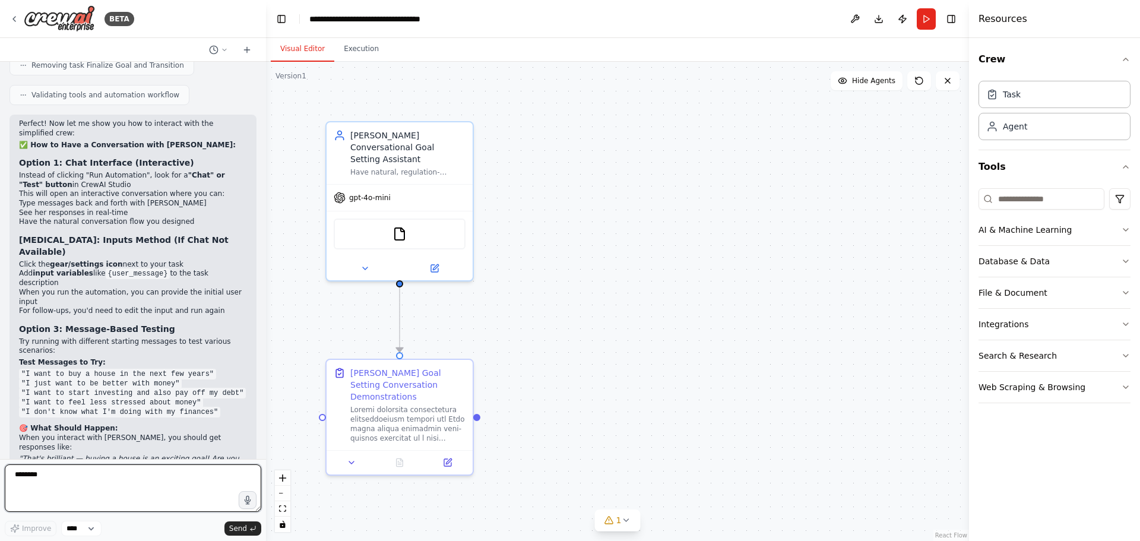
click at [144, 480] on textarea "*******" at bounding box center [133, 488] width 257 height 48
type textarea "*"
type textarea "**********"
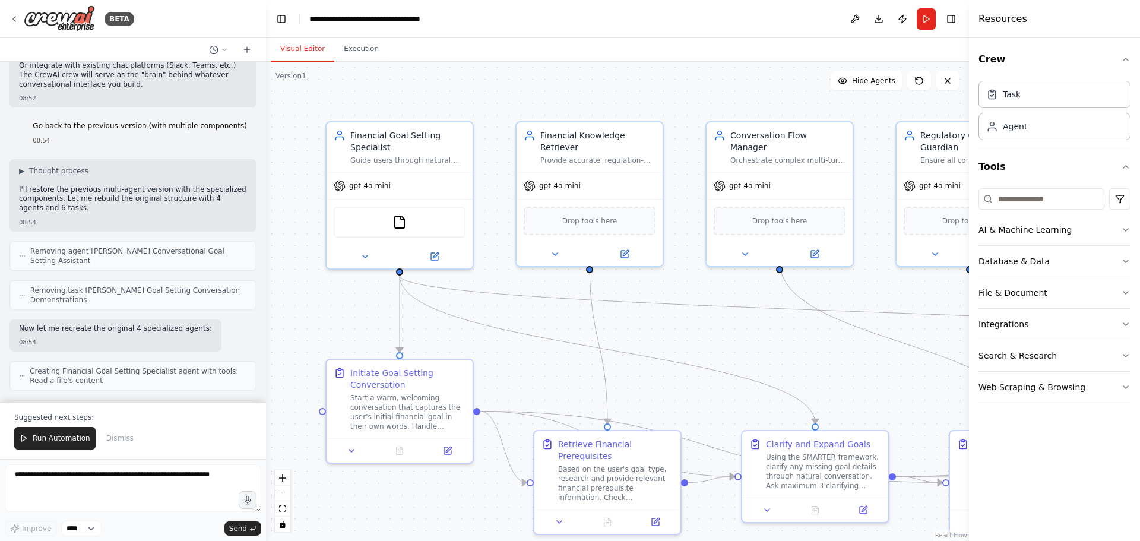
scroll to position [18256, 0]
